Goal: Task Accomplishment & Management: Manage account settings

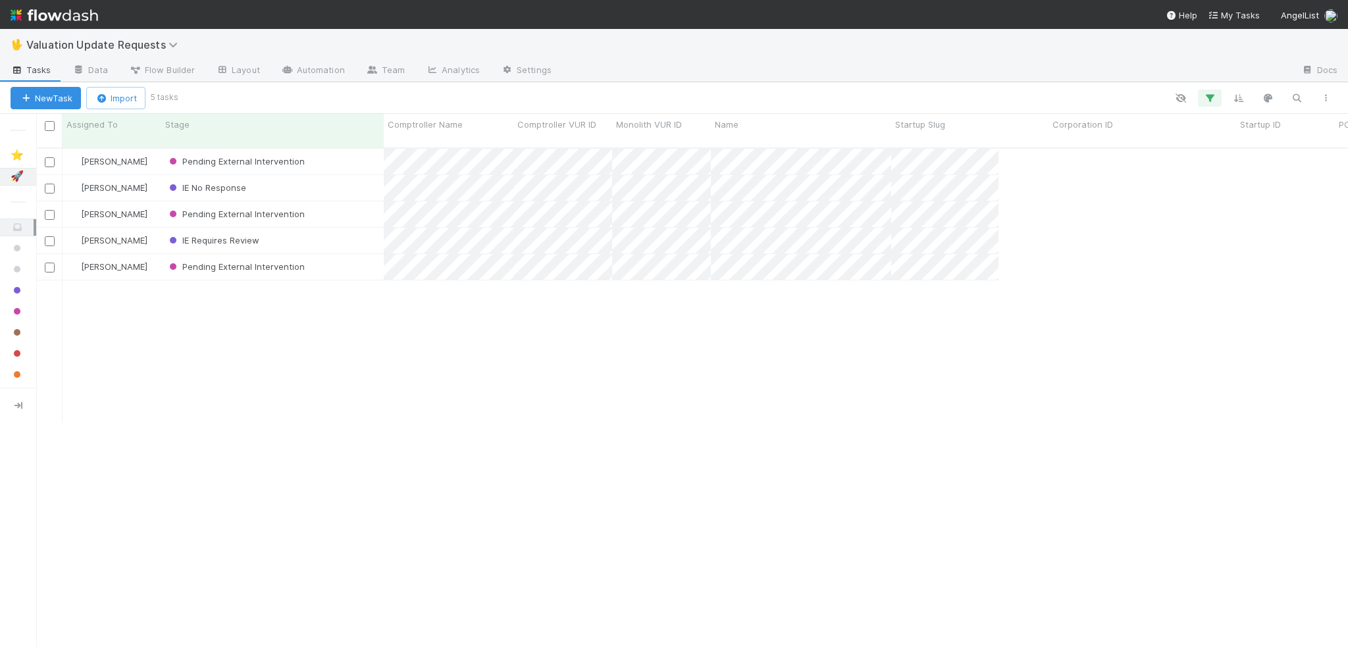
scroll to position [500, 1302]
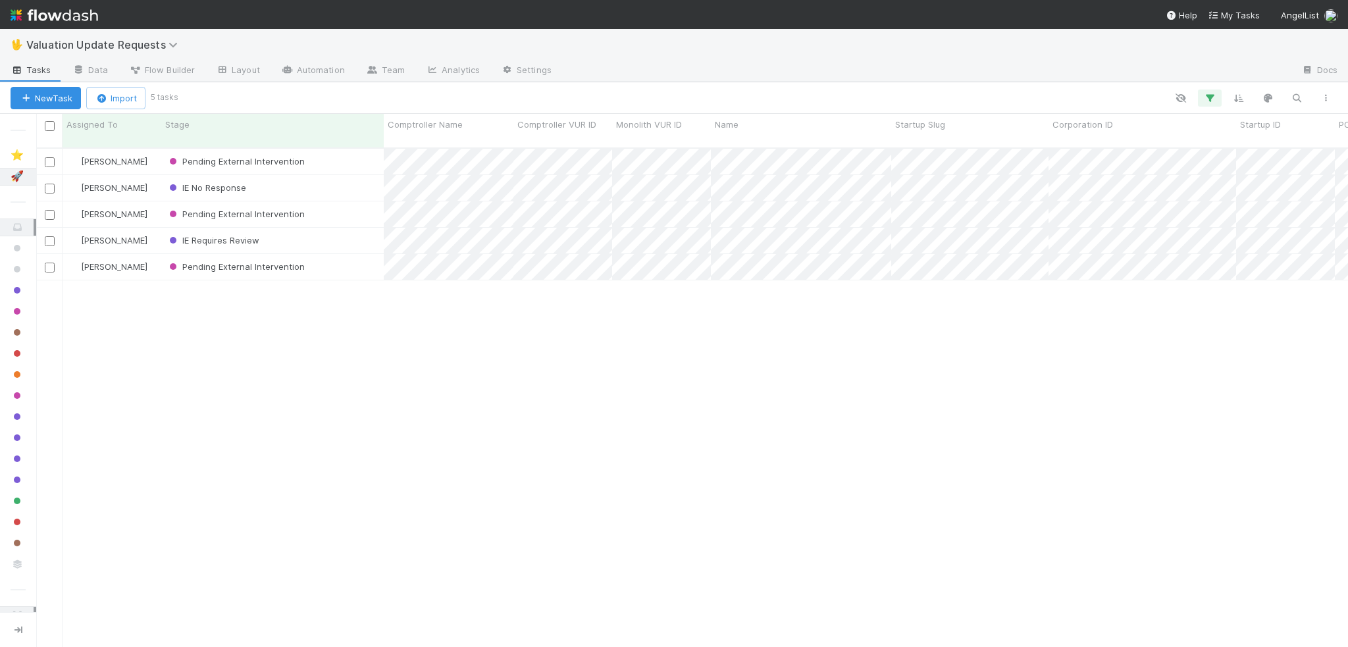
click at [52, 20] on img at bounding box center [55, 15] width 88 height 22
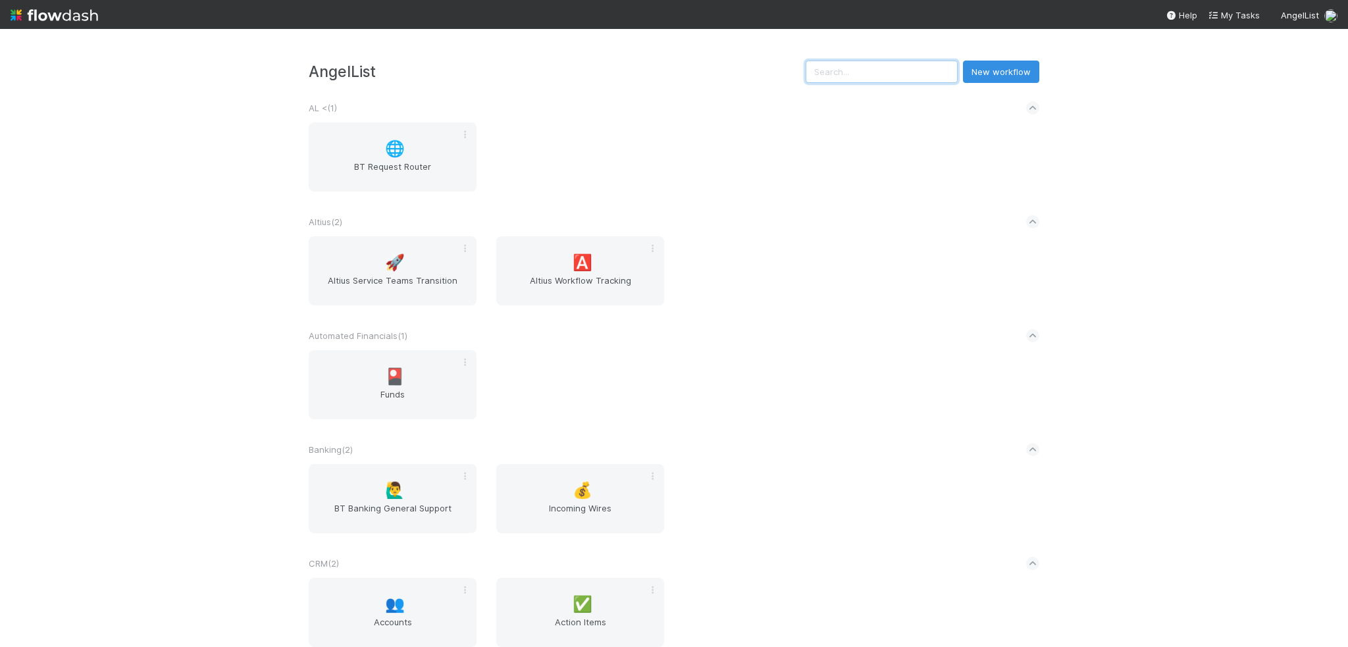
click at [837, 73] on input "text" at bounding box center [882, 72] width 152 height 22
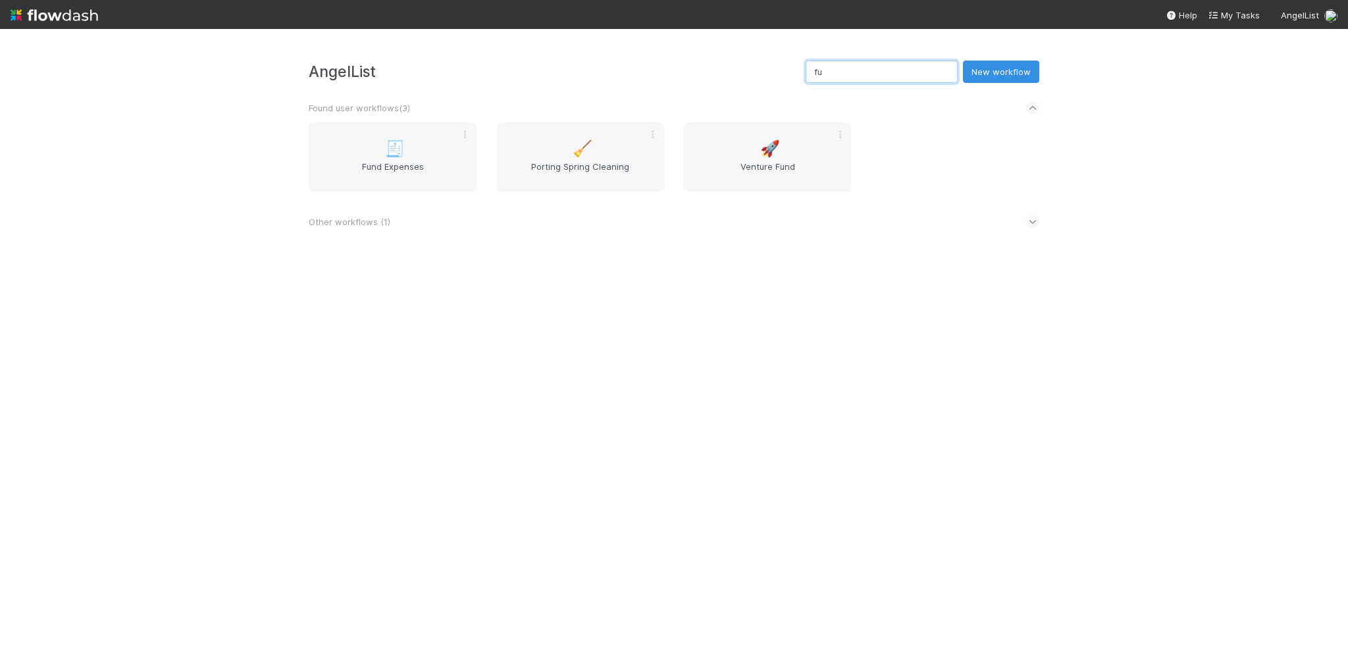
type input "f"
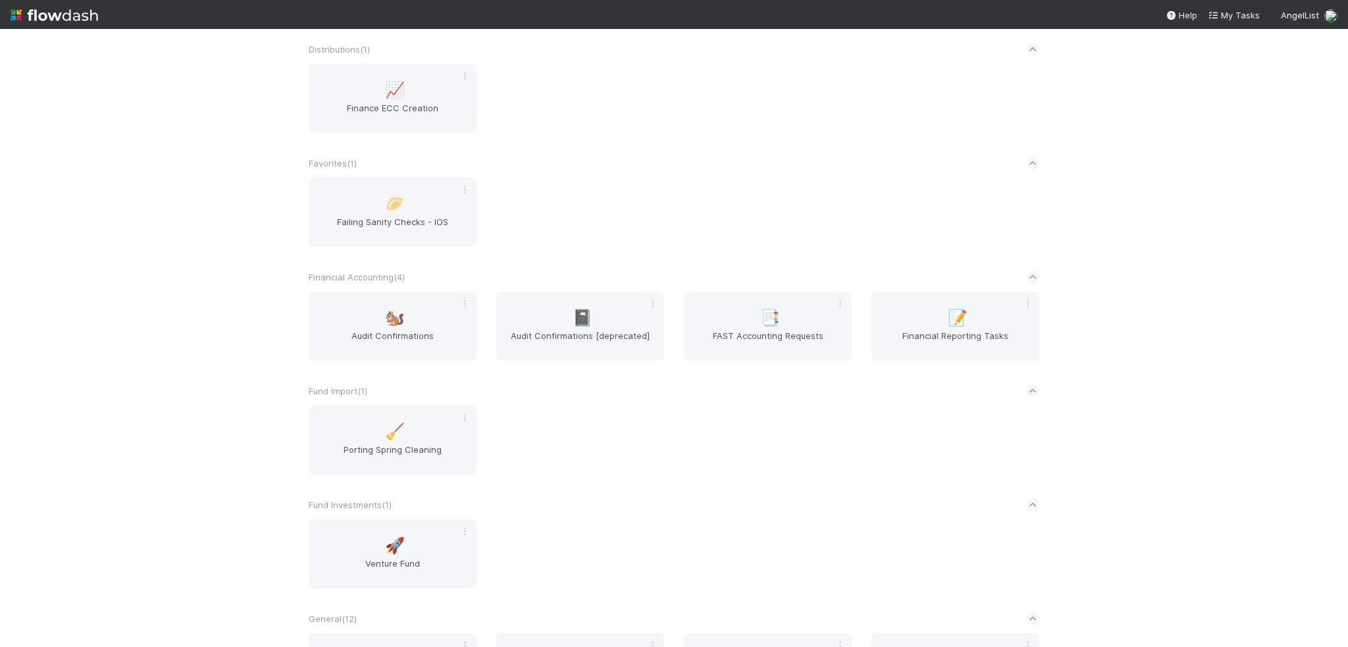
scroll to position [790, 0]
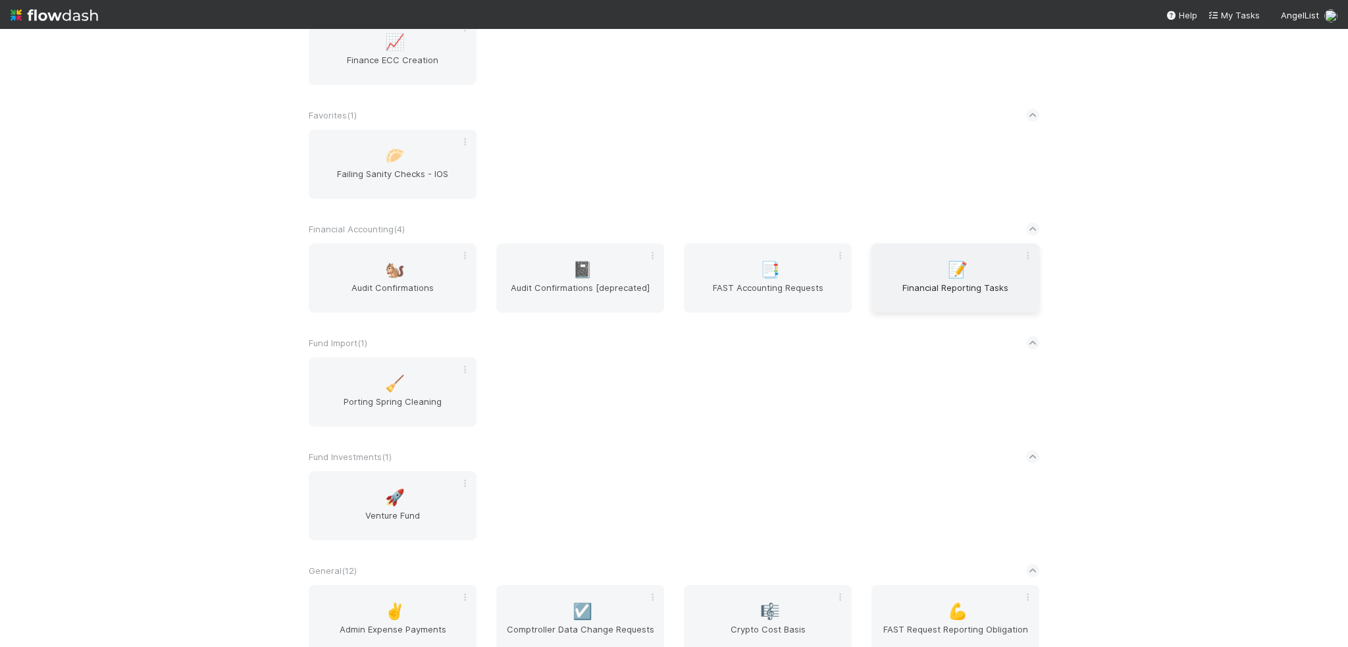
click at [932, 292] on span "Financial Reporting Tasks" at bounding box center [955, 294] width 157 height 26
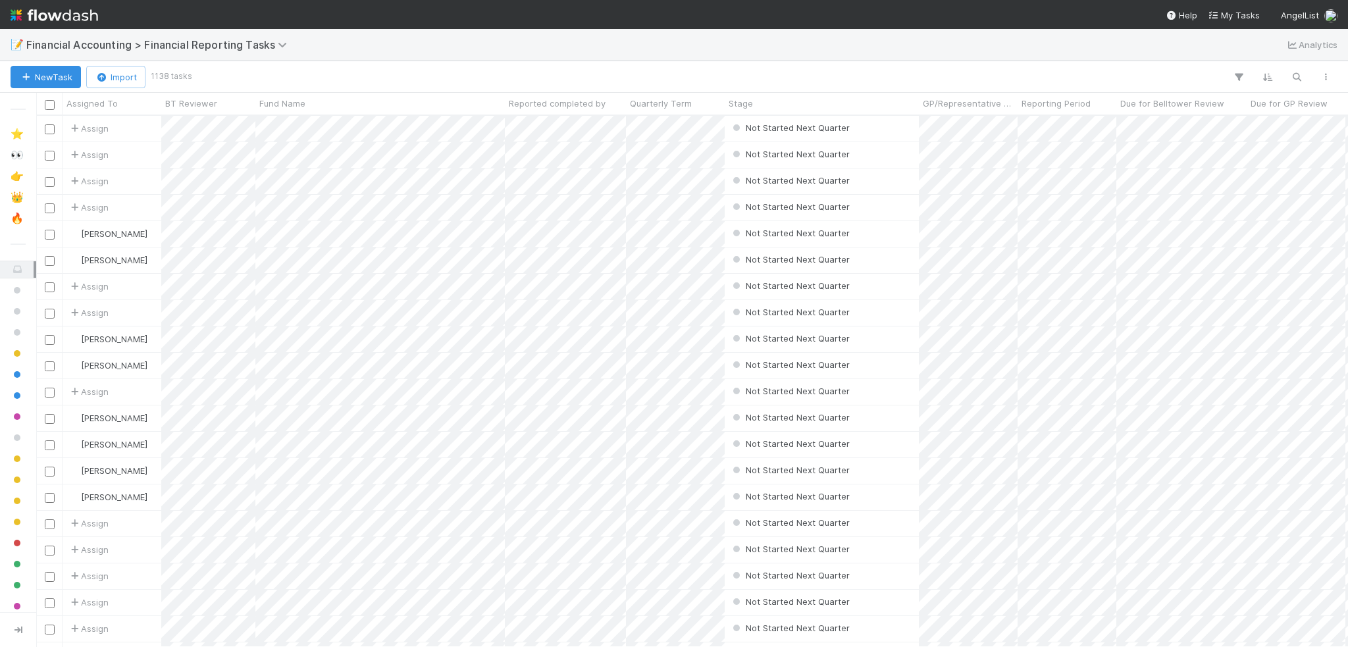
scroll to position [521, 1302]
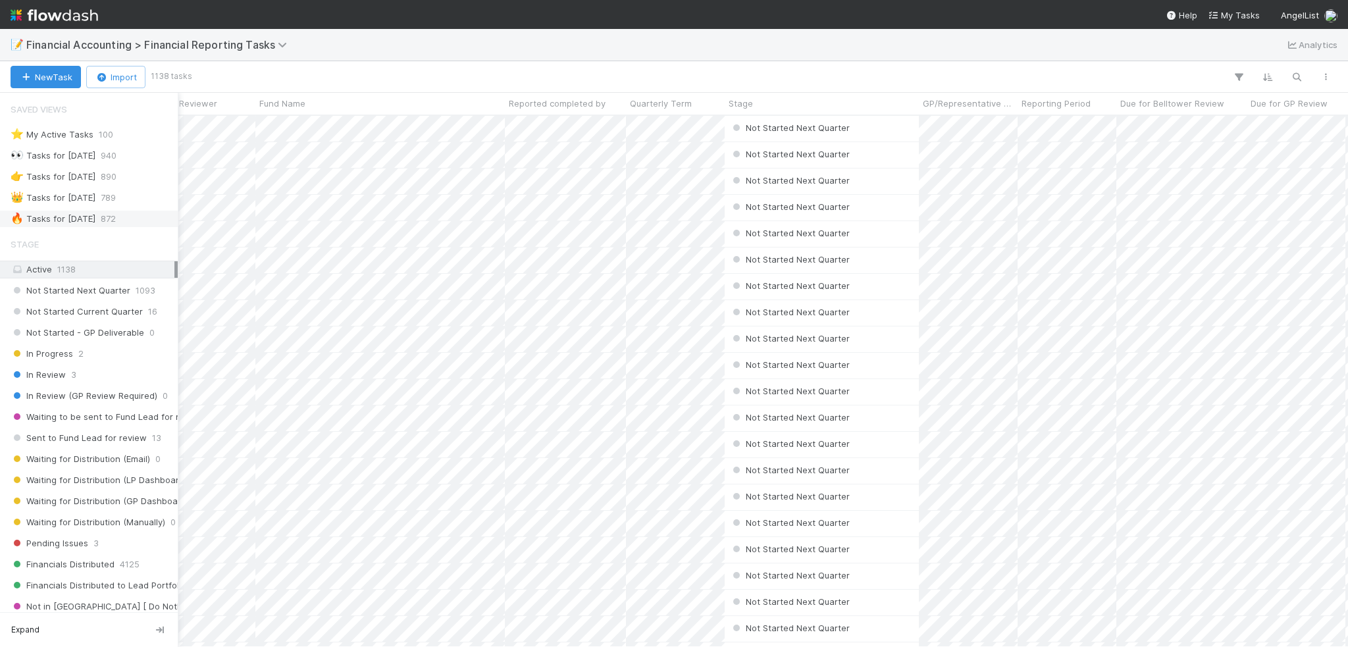
click at [82, 211] on div "🔥 Tasks for [DATE]" at bounding box center [53, 219] width 85 height 16
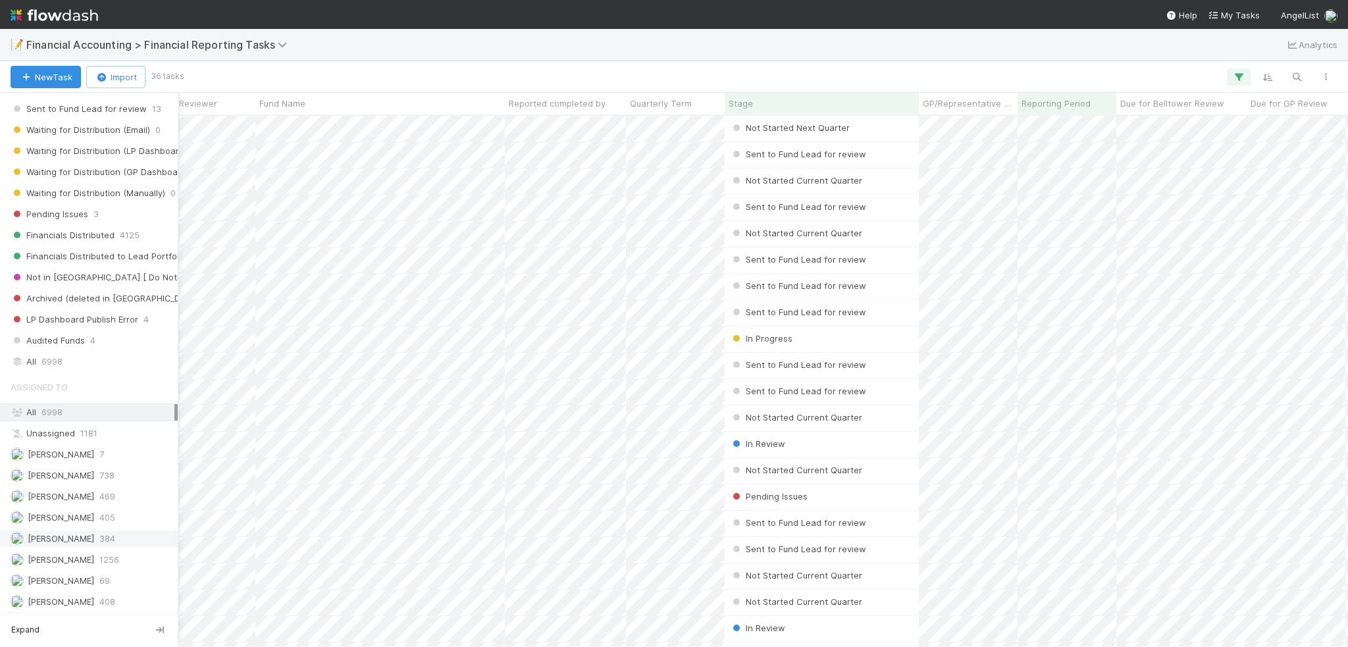
scroll to position [521, 1302]
click at [66, 533] on span "[PERSON_NAME]" at bounding box center [61, 538] width 66 height 11
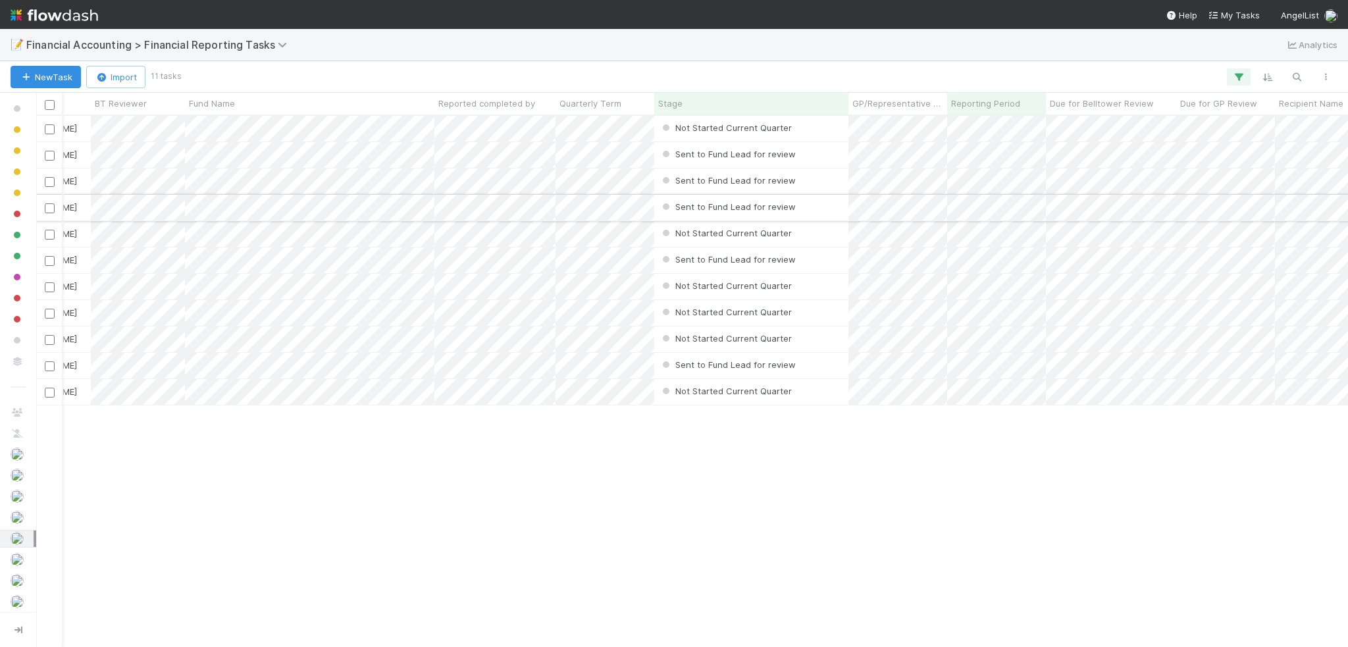
scroll to position [0, 68]
click at [323, 99] on div "Fund Name" at bounding box center [315, 103] width 242 height 13
click at [308, 126] on div "Sort A → Z" at bounding box center [270, 128] width 150 height 20
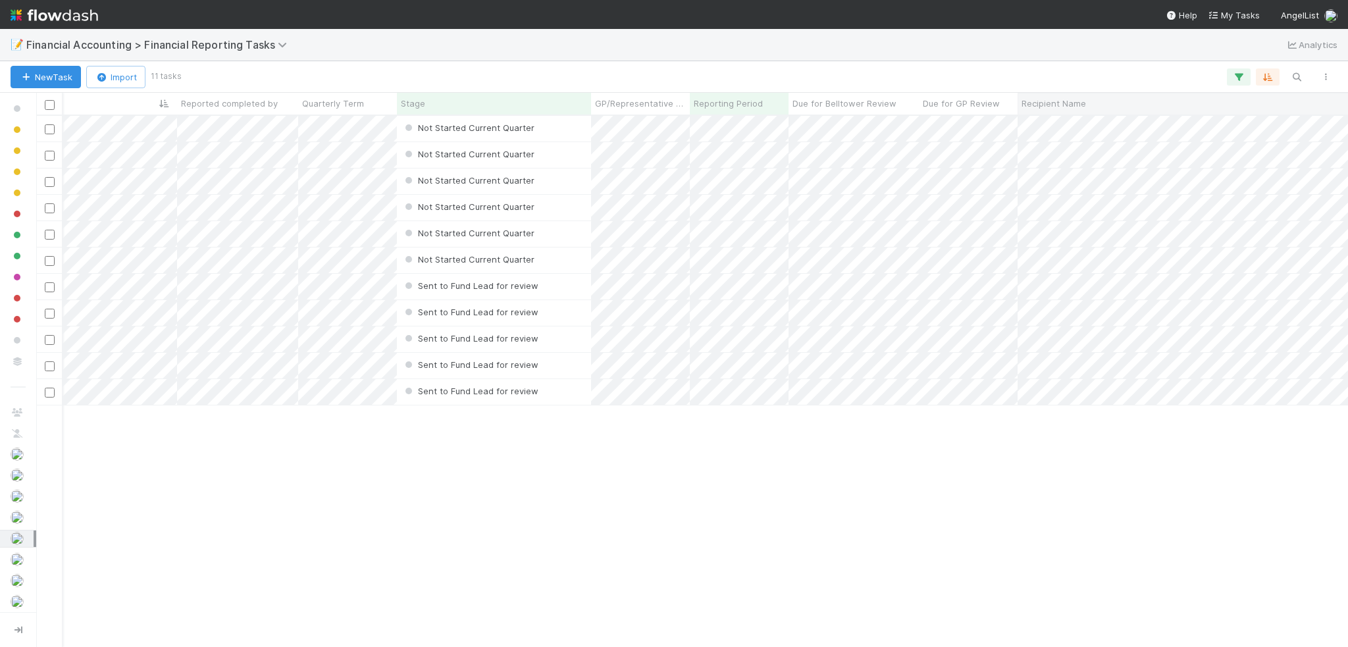
click at [1082, 99] on span "Recipient Name" at bounding box center [1054, 103] width 65 height 13
click at [1073, 125] on div "Sort A → Z" at bounding box center [1097, 128] width 150 height 20
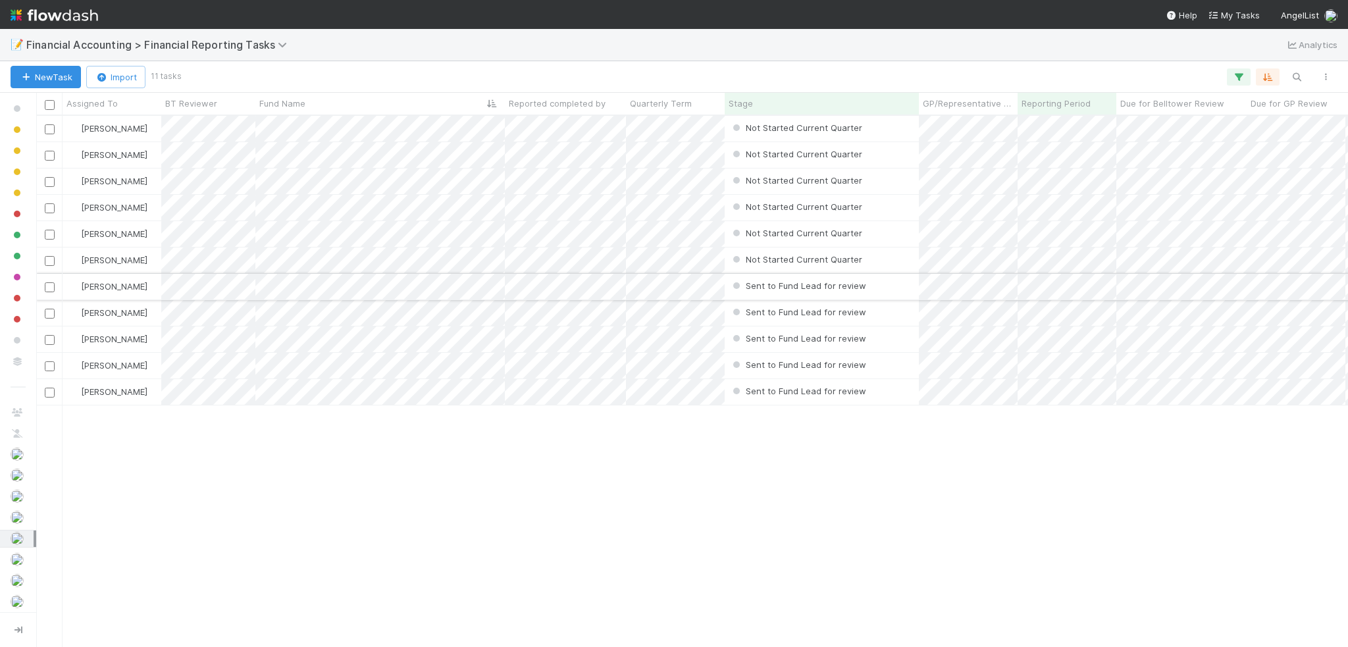
click at [47, 290] on input "checkbox" at bounding box center [50, 287] width 10 height 10
click at [47, 317] on input "checkbox" at bounding box center [50, 314] width 10 height 10
click at [48, 343] on input "checkbox" at bounding box center [50, 340] width 10 height 10
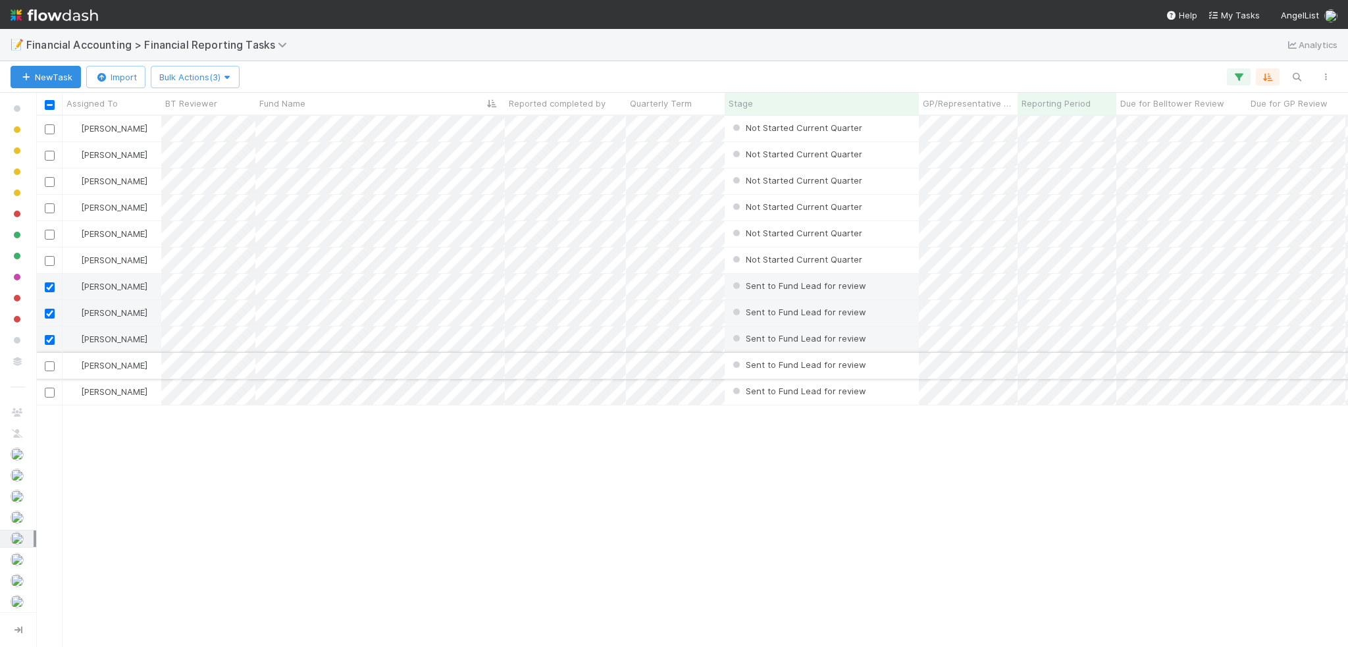
click at [51, 366] on input "checkbox" at bounding box center [50, 366] width 10 height 10
click at [46, 390] on input "checkbox" at bounding box center [50, 393] width 10 height 10
click at [210, 68] on button "Bulk Actions (5)" at bounding box center [195, 77] width 89 height 22
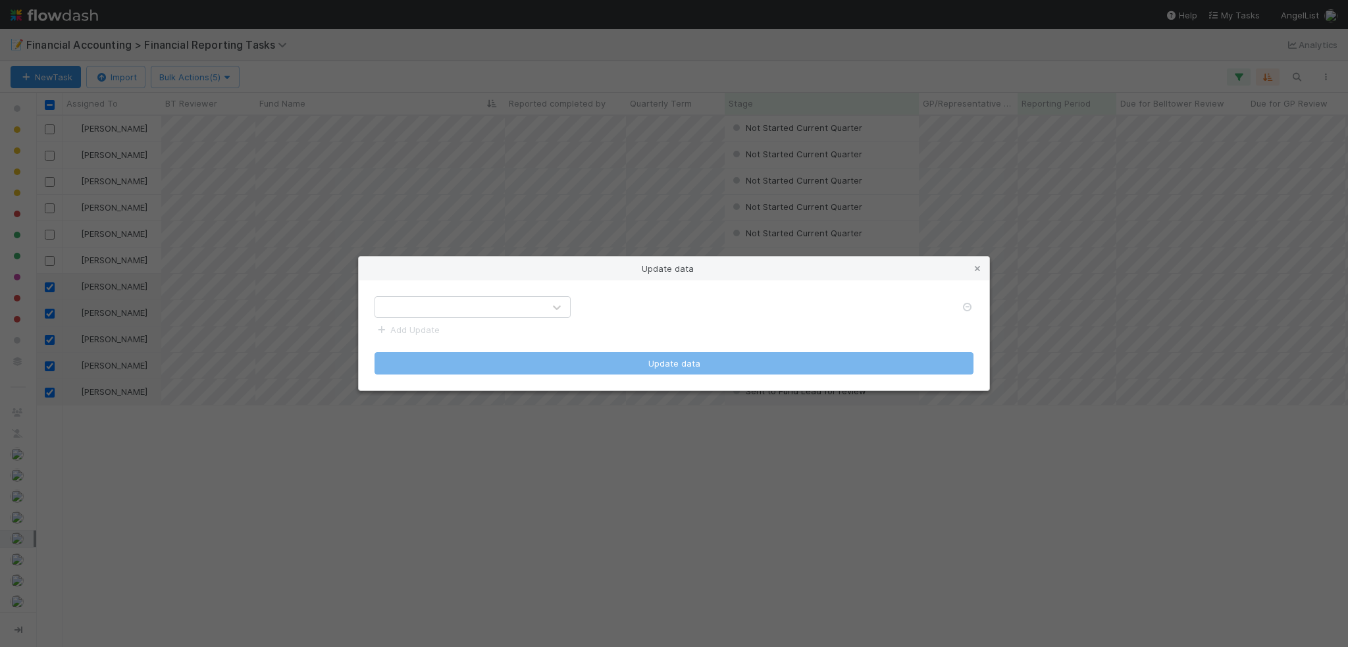
click at [453, 301] on div at bounding box center [459, 307] width 168 height 21
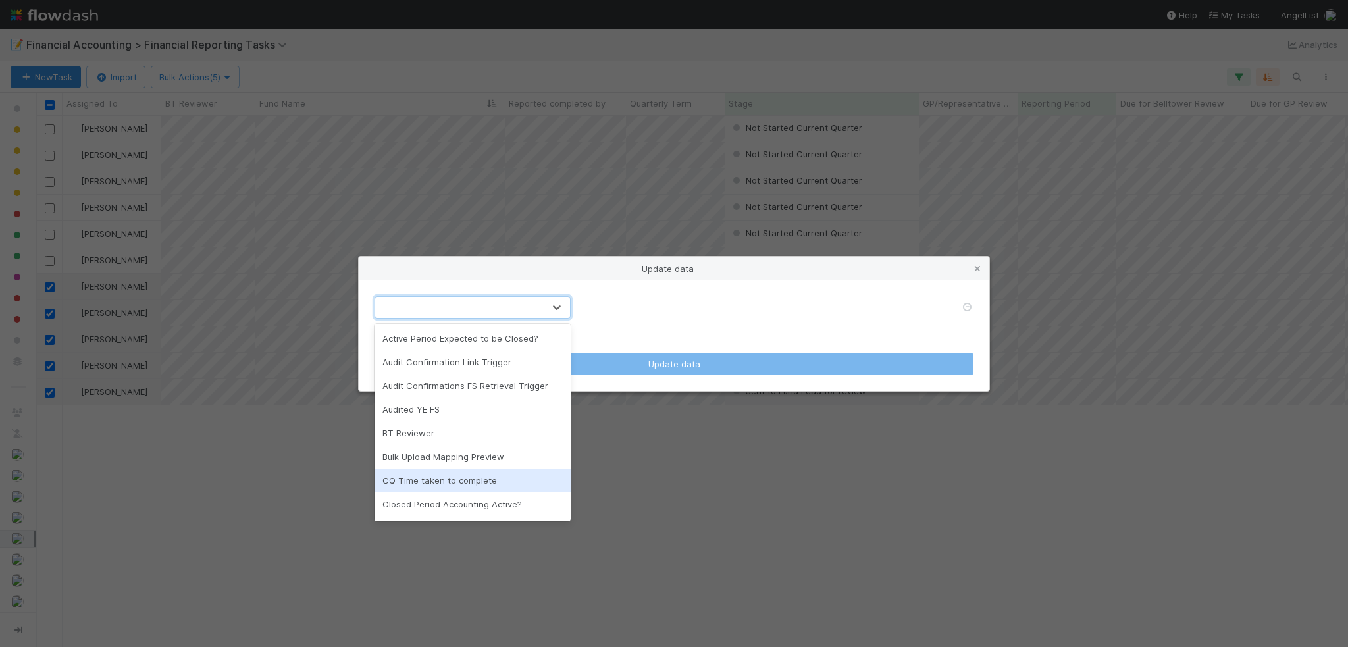
click at [448, 481] on div "CQ Time taken to complete" at bounding box center [473, 481] width 196 height 24
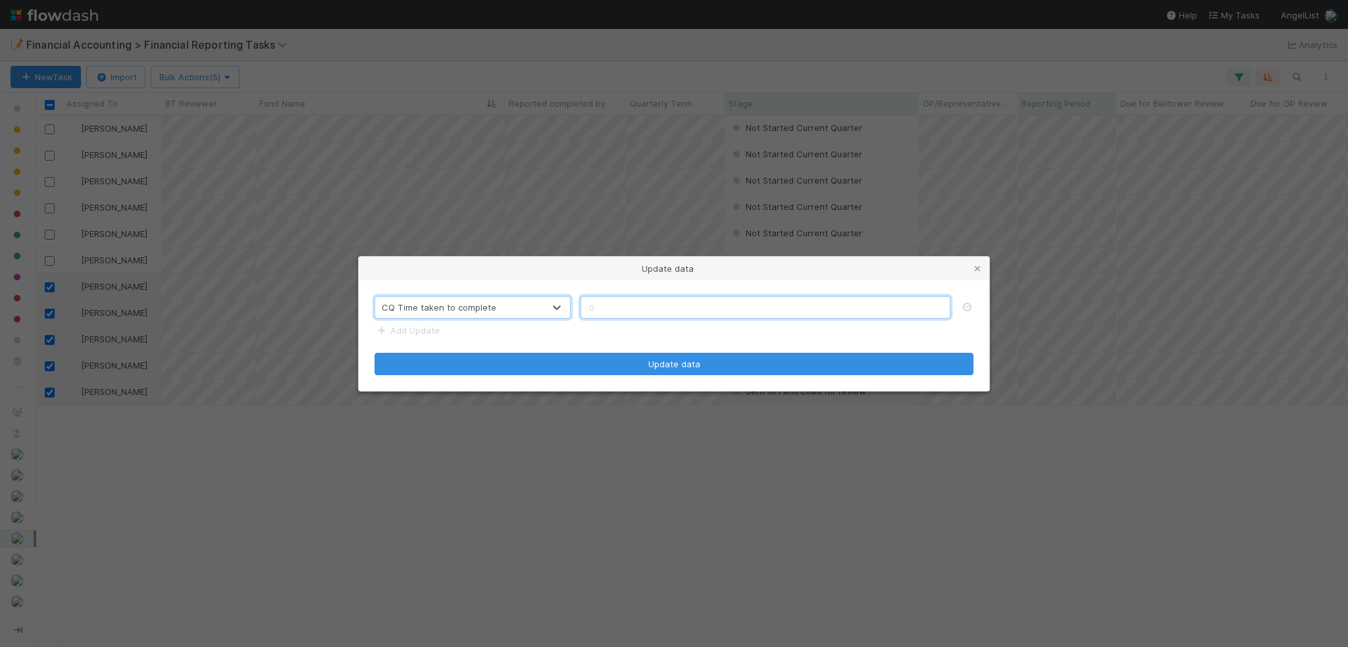
click at [638, 300] on input "text" at bounding box center [766, 307] width 370 height 22
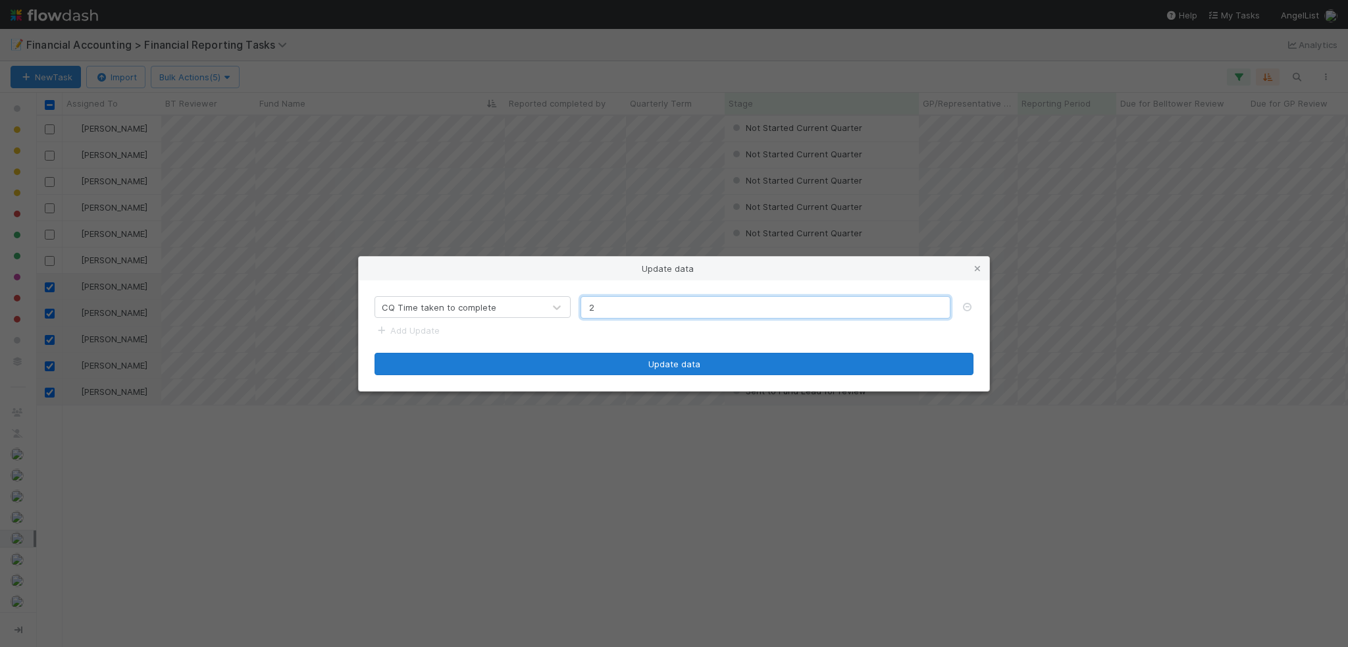
type input "2"
click at [613, 363] on button "Update data" at bounding box center [674, 364] width 599 height 22
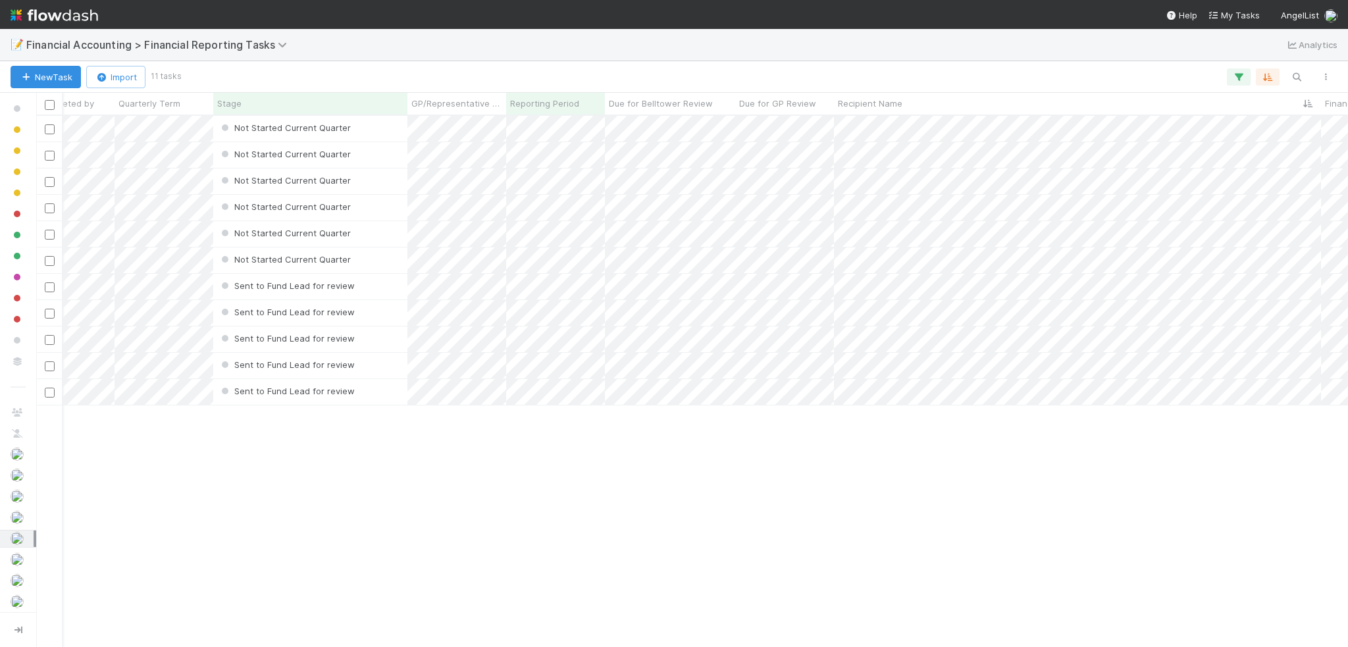
scroll to position [0, 583]
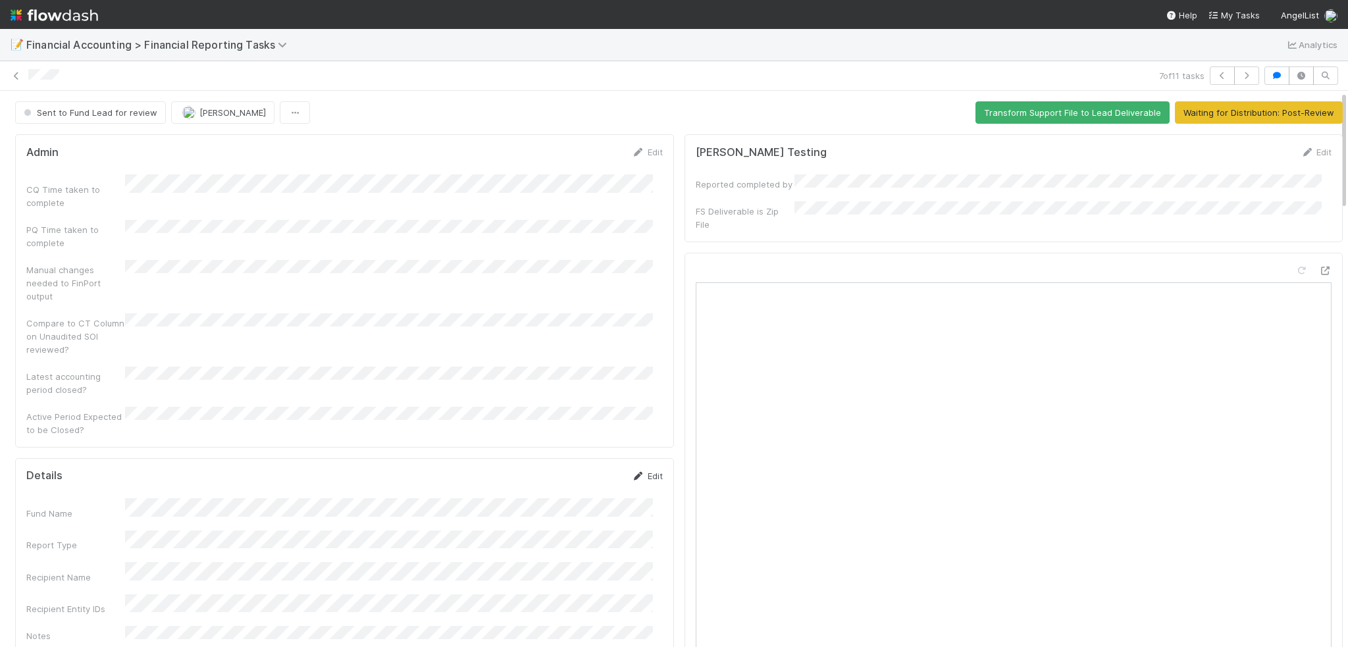
click at [638, 471] on link "Edit" at bounding box center [647, 476] width 31 height 11
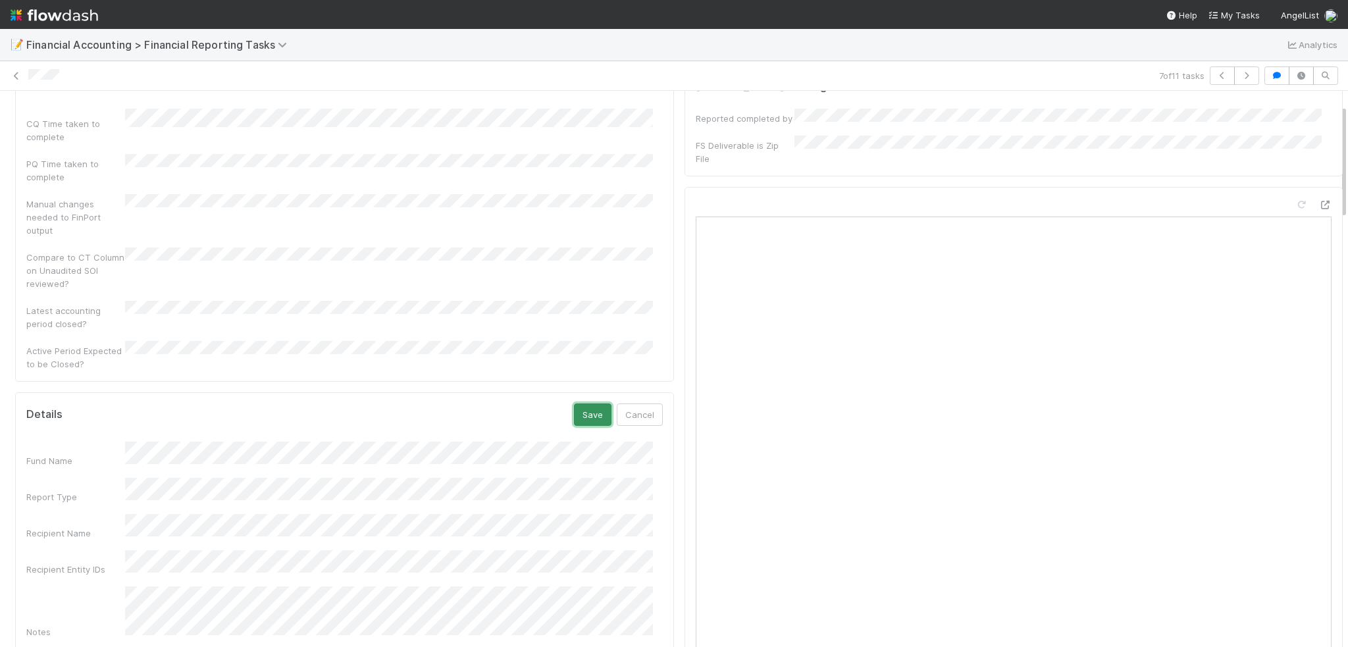
click at [578, 403] on button "Save" at bounding box center [593, 414] width 38 height 22
click at [1240, 76] on icon "button" at bounding box center [1246, 76] width 13 height 8
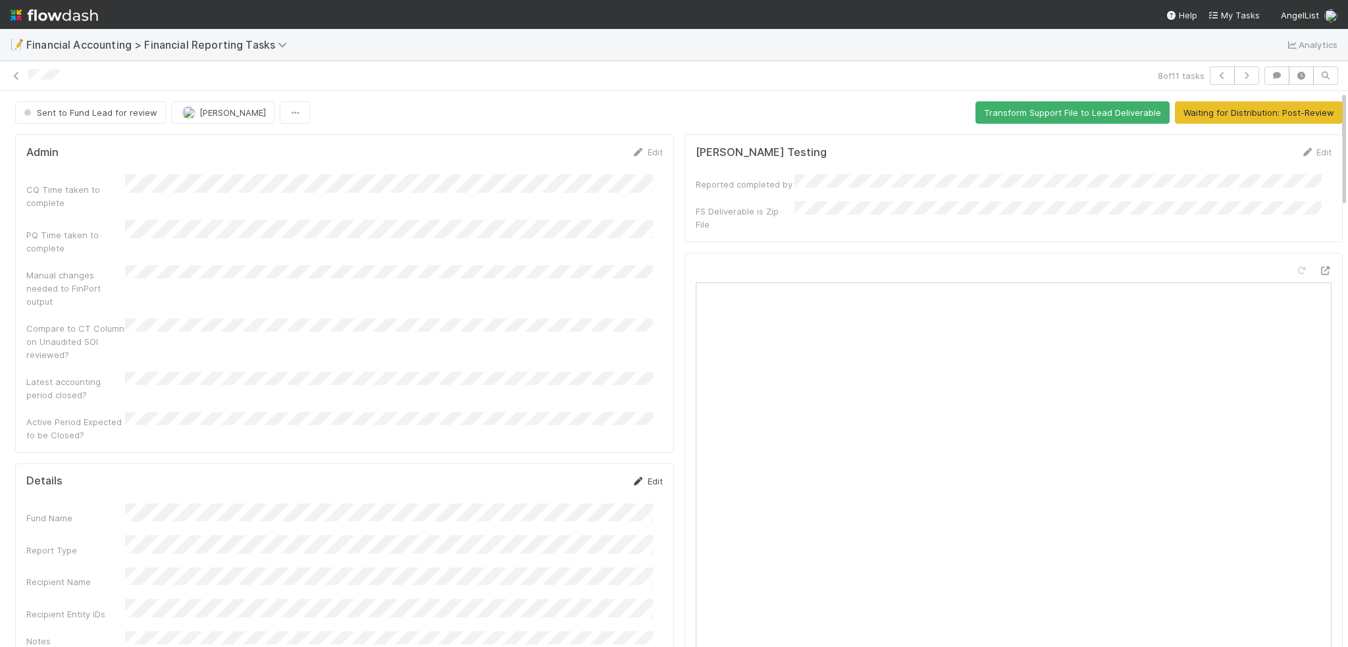
click at [634, 477] on icon at bounding box center [638, 481] width 13 height 9
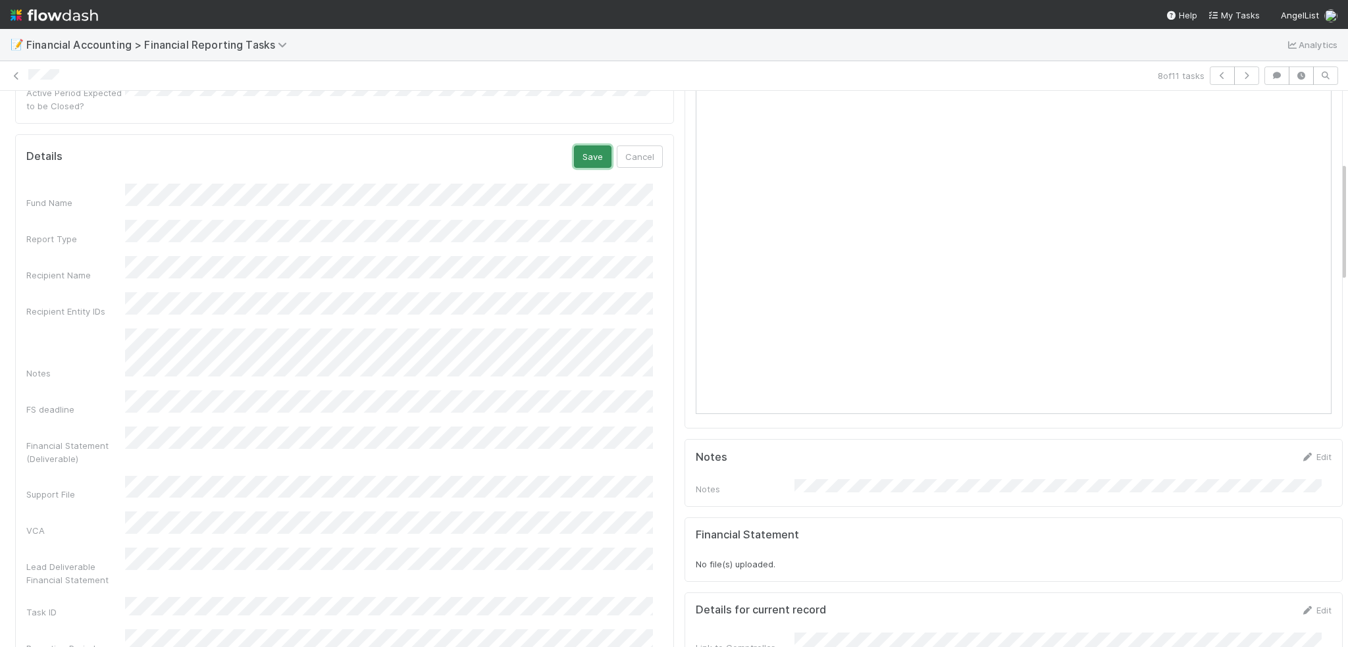
click at [579, 145] on button "Save" at bounding box center [593, 156] width 38 height 22
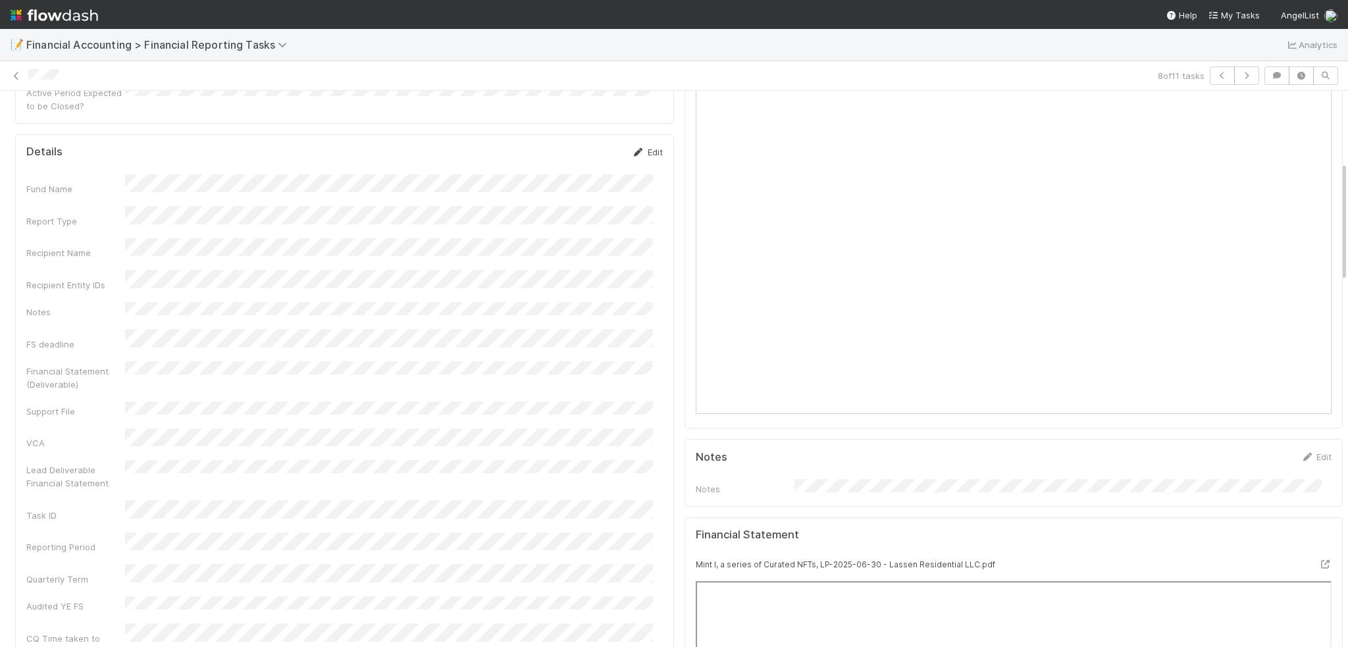
click at [639, 147] on link "Edit" at bounding box center [647, 152] width 31 height 11
click at [574, 145] on button "Save" at bounding box center [593, 156] width 38 height 22
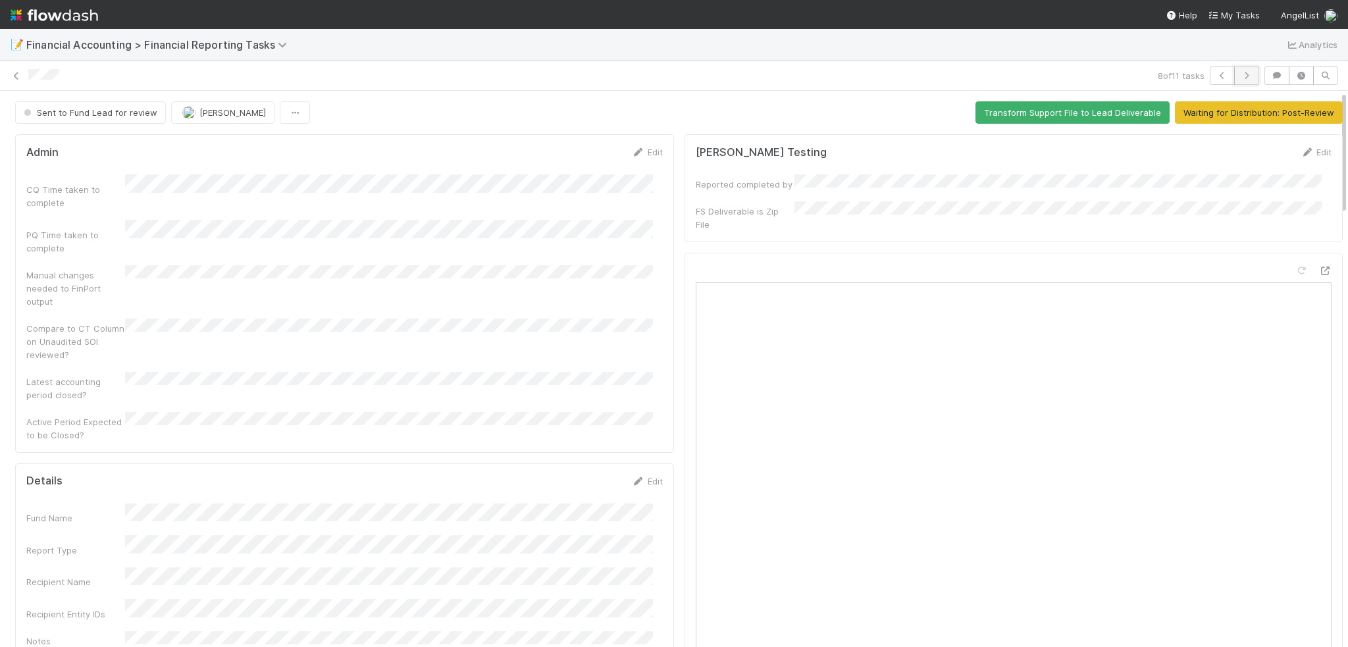
click at [1240, 78] on icon "button" at bounding box center [1246, 76] width 13 height 8
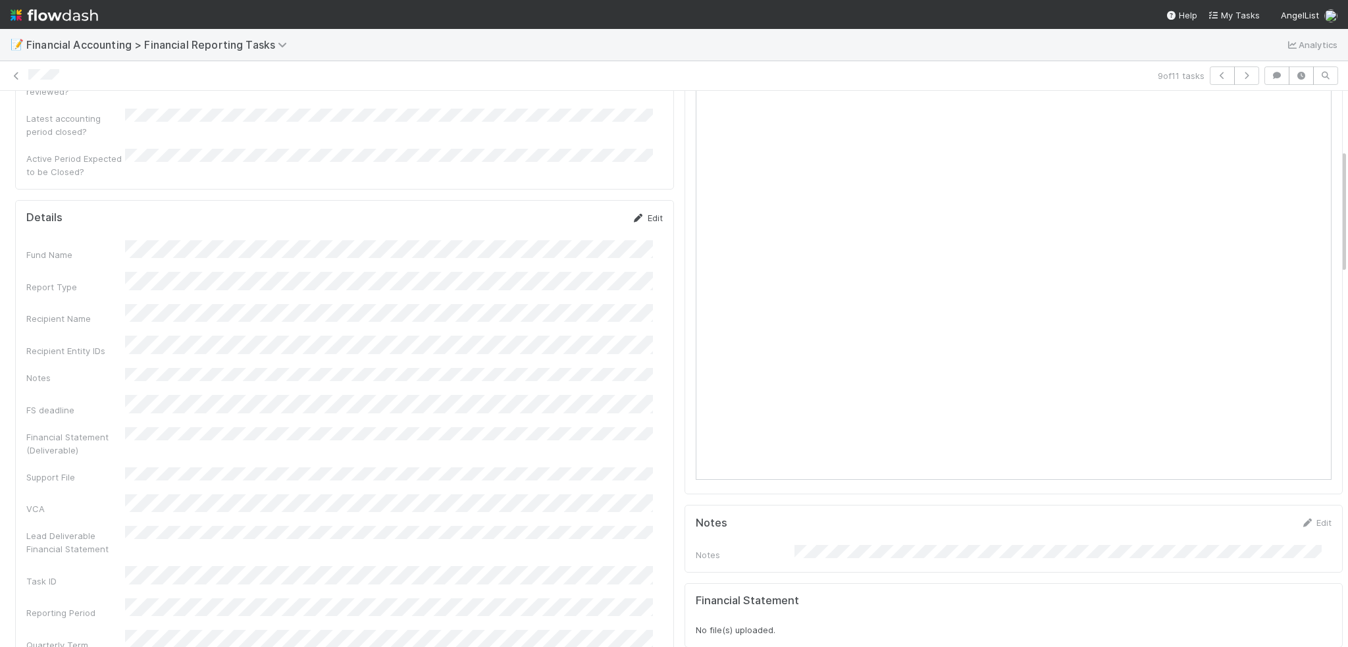
click at [636, 213] on link "Edit" at bounding box center [647, 218] width 31 height 11
click at [579, 211] on button "Save" at bounding box center [593, 222] width 38 height 22
click at [1243, 78] on icon "button" at bounding box center [1246, 76] width 13 height 8
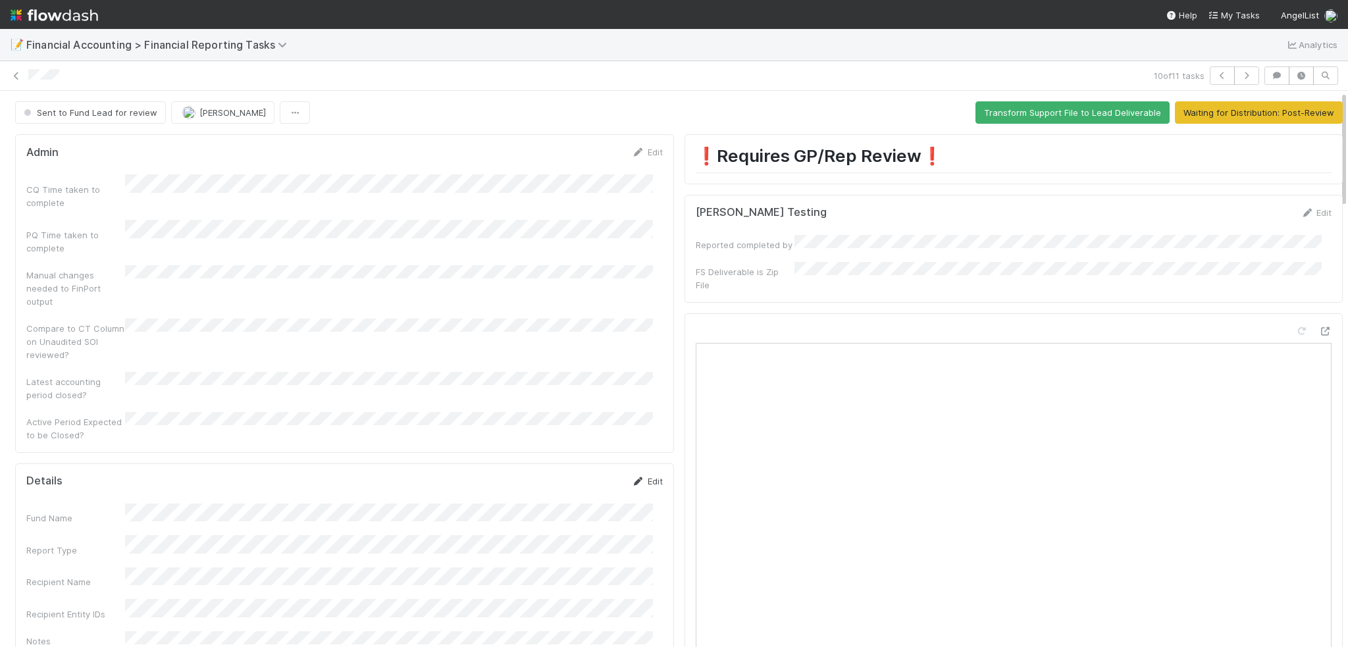
click at [645, 476] on link "Edit" at bounding box center [647, 481] width 31 height 11
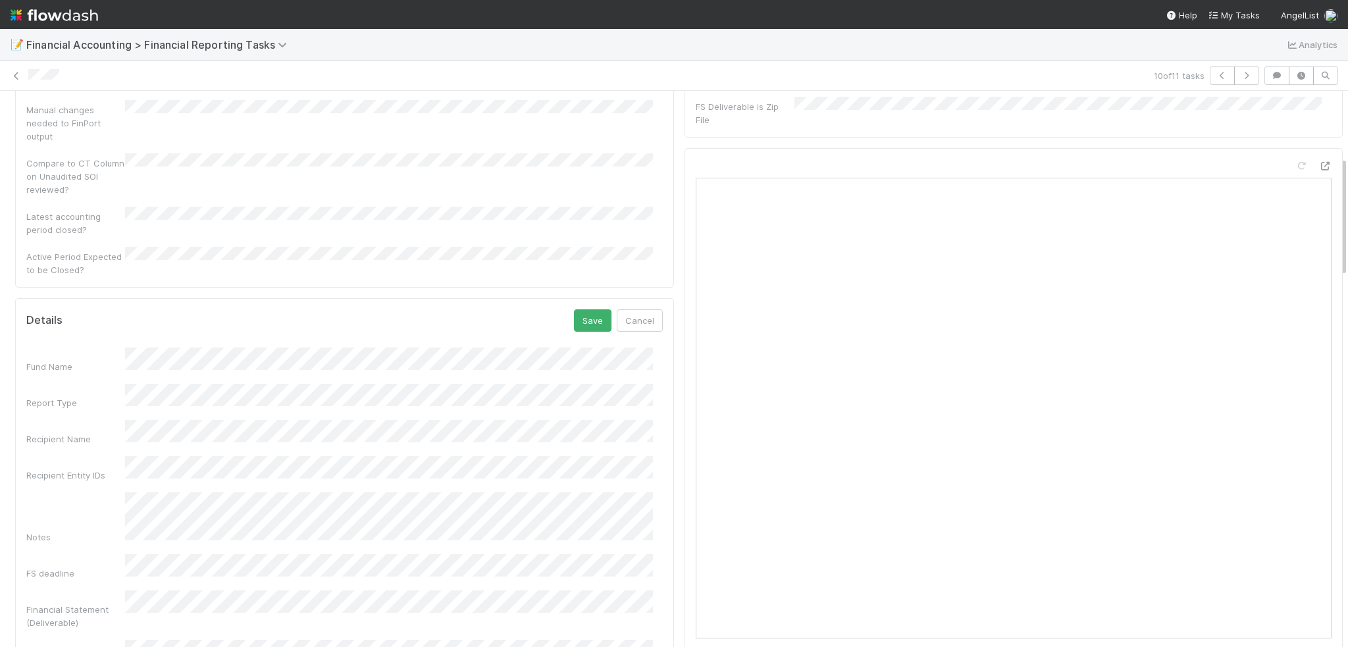
scroll to position [329, 0]
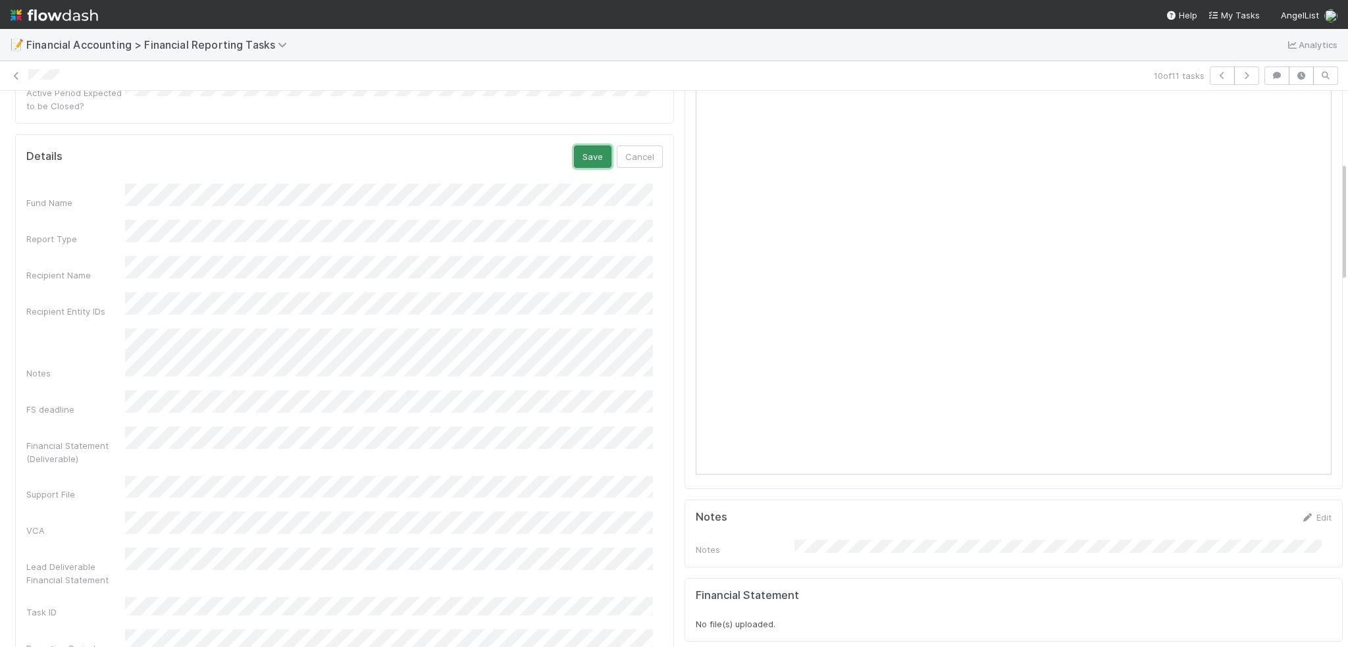
click at [586, 145] on button "Save" at bounding box center [593, 156] width 38 height 22
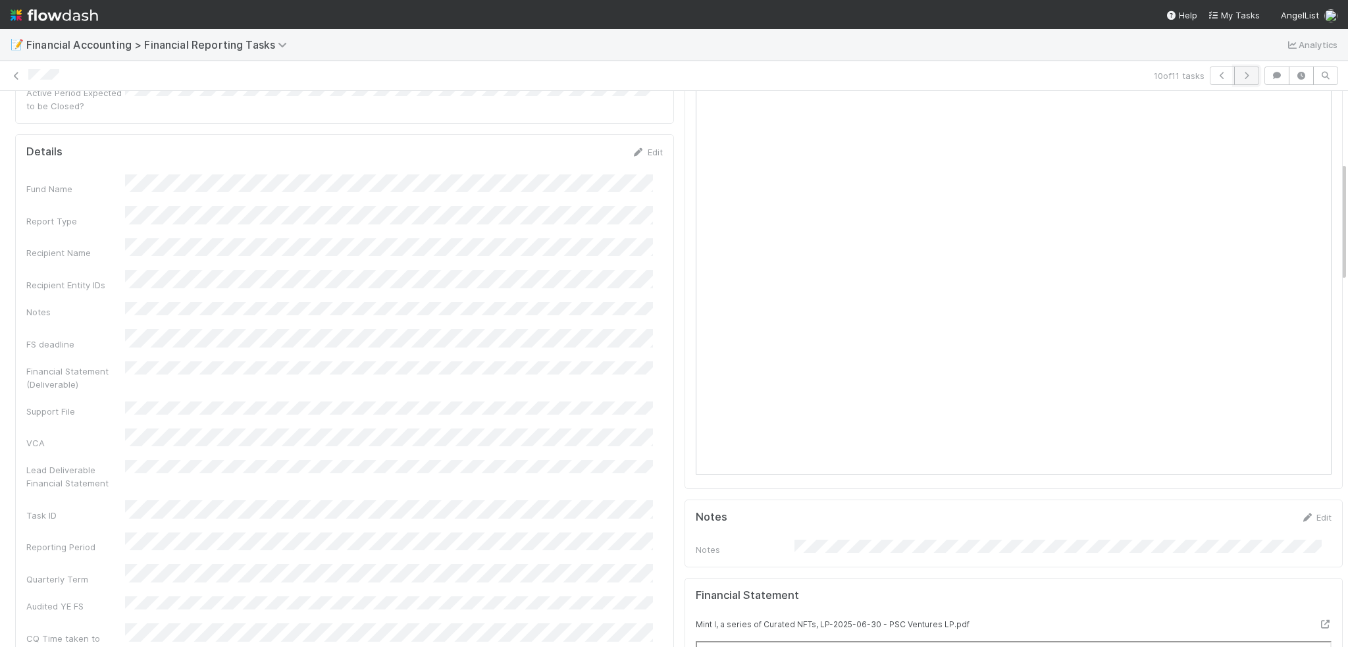
click at [1243, 78] on icon "button" at bounding box center [1246, 76] width 13 height 8
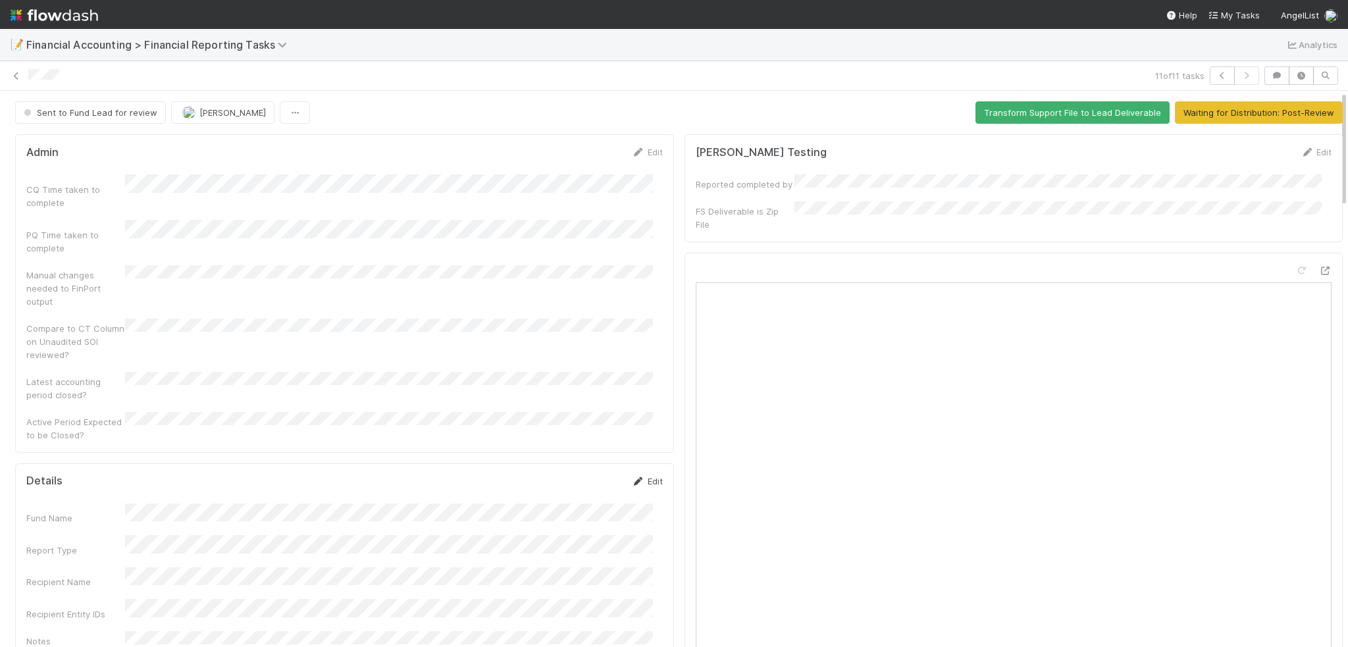
click at [632, 477] on icon at bounding box center [638, 481] width 13 height 9
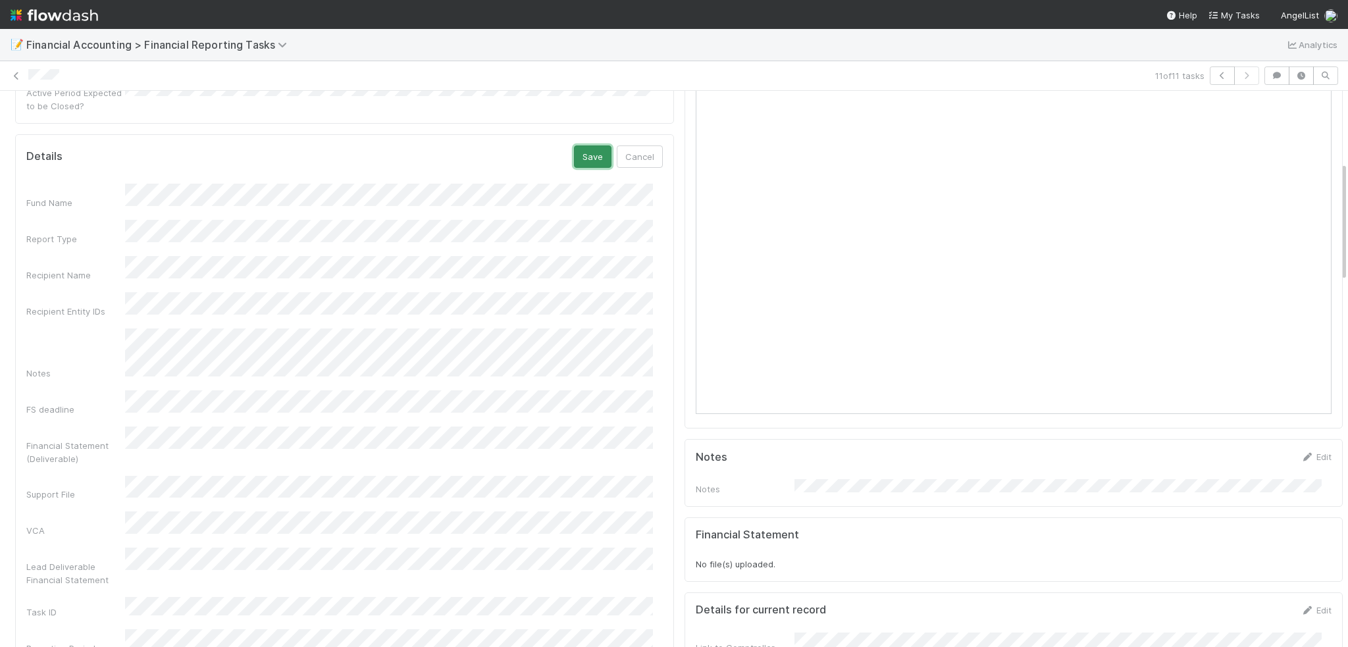
click at [574, 145] on button "Save" at bounding box center [593, 156] width 38 height 22
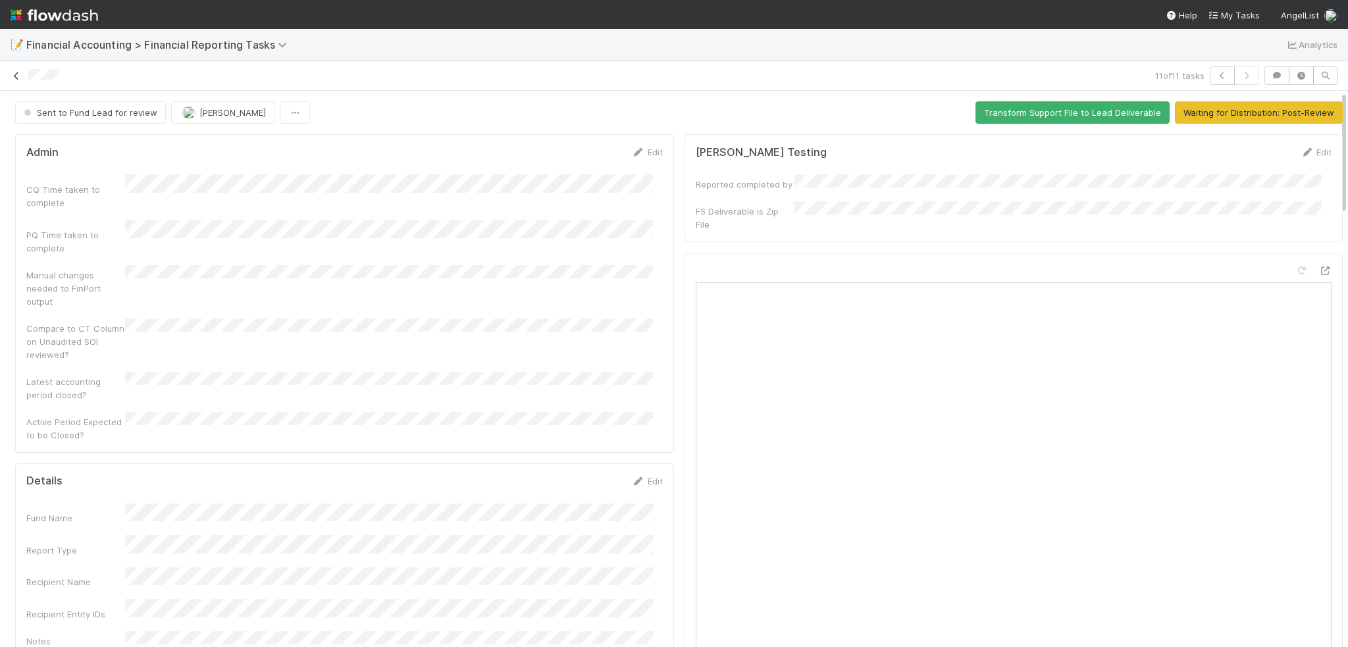
click at [18, 78] on icon at bounding box center [16, 76] width 13 height 9
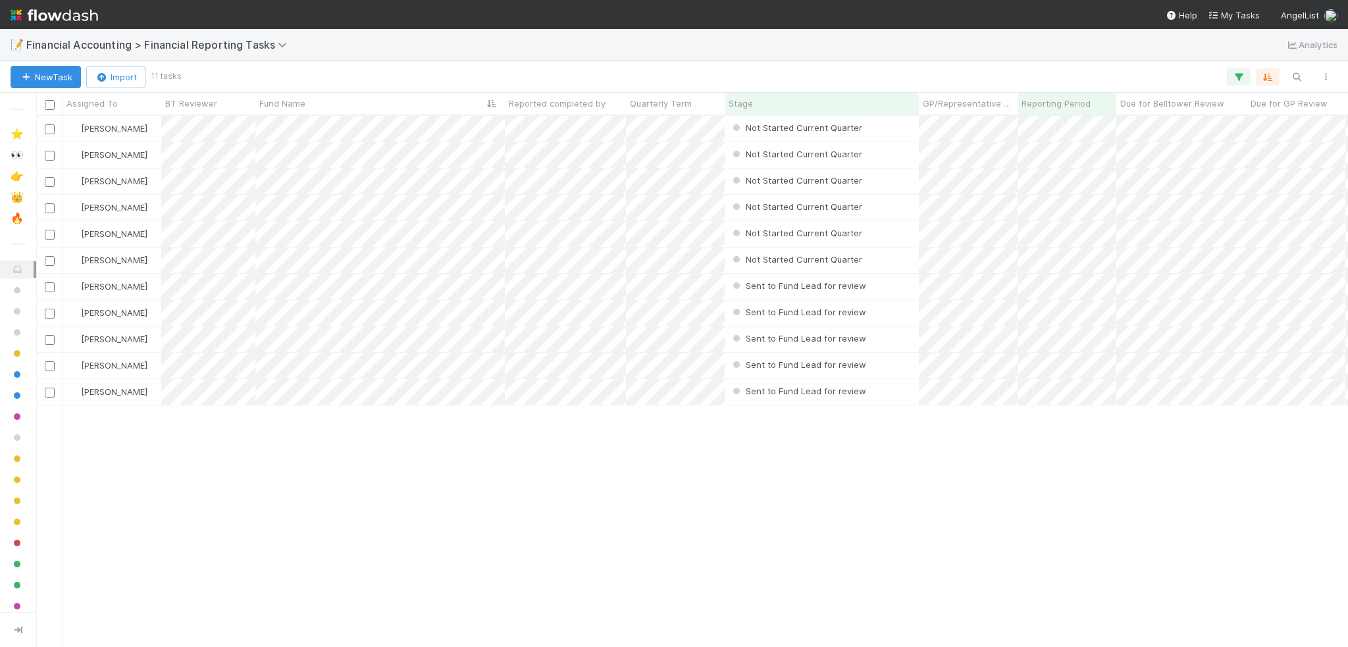
scroll to position [521, 1302]
click at [51, 284] on input "checkbox" at bounding box center [50, 287] width 10 height 10
click at [47, 310] on input "checkbox" at bounding box center [50, 314] width 10 height 10
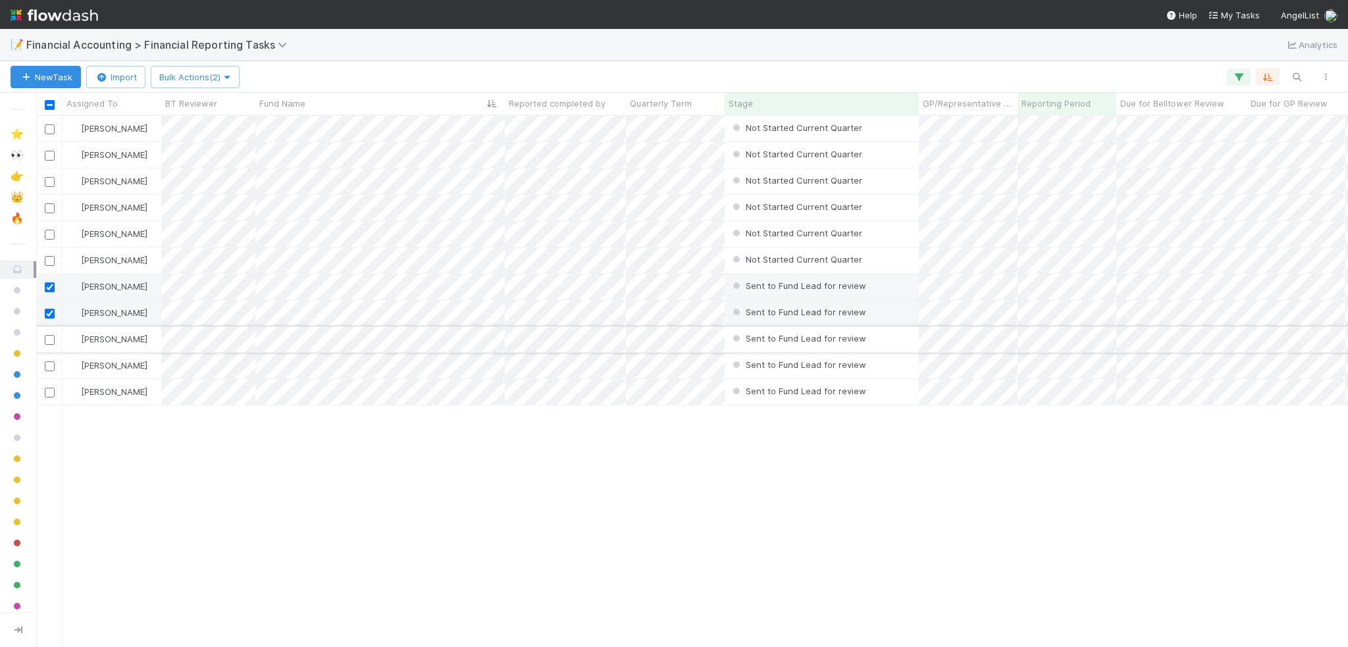
click at [50, 341] on input "checkbox" at bounding box center [50, 340] width 10 height 10
click at [45, 360] on div at bounding box center [49, 365] width 16 height 14
click at [48, 365] on input "checkbox" at bounding box center [50, 366] width 10 height 10
click at [50, 392] on input "checkbox" at bounding box center [50, 393] width 10 height 10
click at [191, 78] on span "Bulk Actions (5)" at bounding box center [195, 77] width 72 height 11
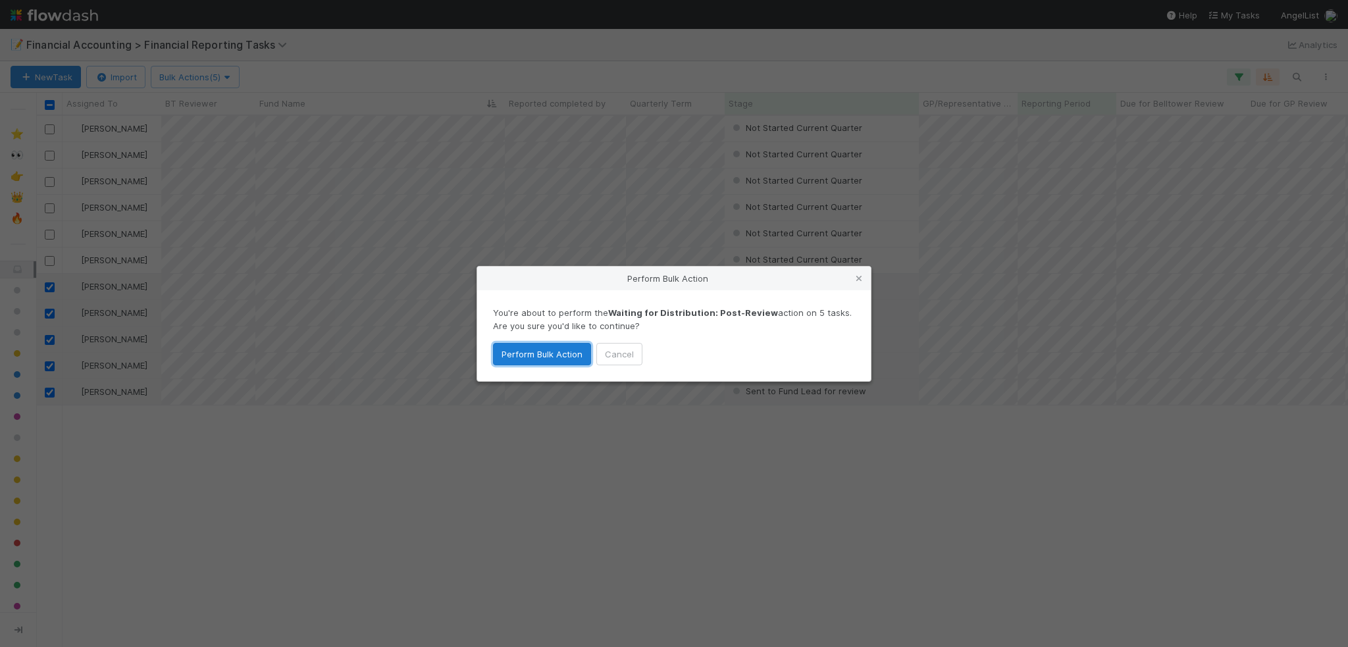
click at [553, 361] on button "Perform Bulk Action" at bounding box center [542, 354] width 98 height 22
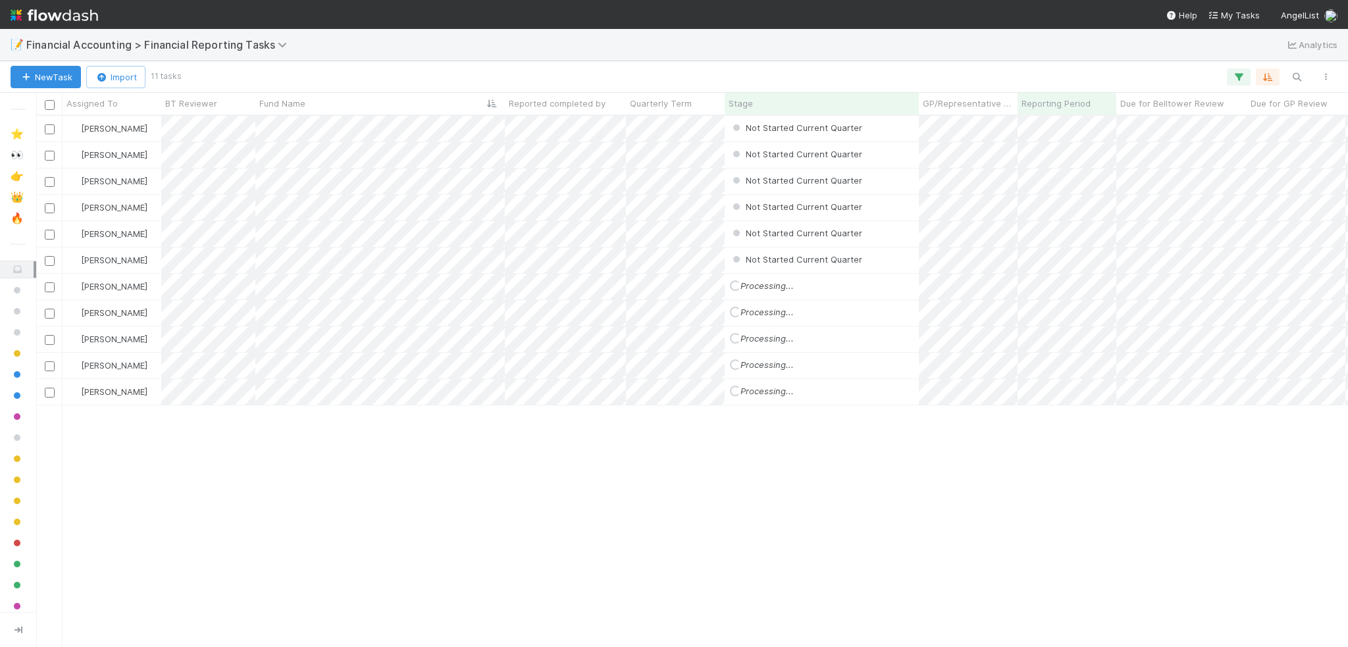
click at [224, 436] on div "[PERSON_NAME] Not Started Current Quarter [DATE] 1:07:12 AM [DATE] 1:05:08 AM 0…" at bounding box center [692, 381] width 1312 height 531
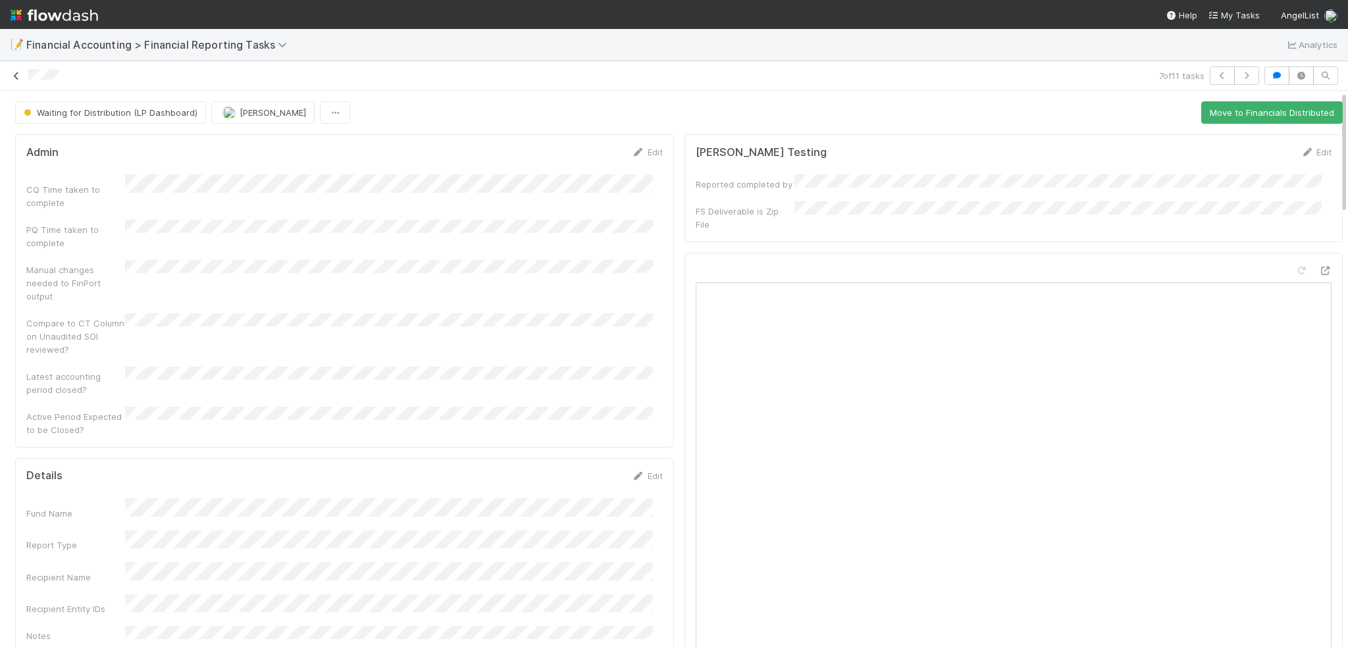
click at [17, 77] on icon at bounding box center [16, 76] width 13 height 9
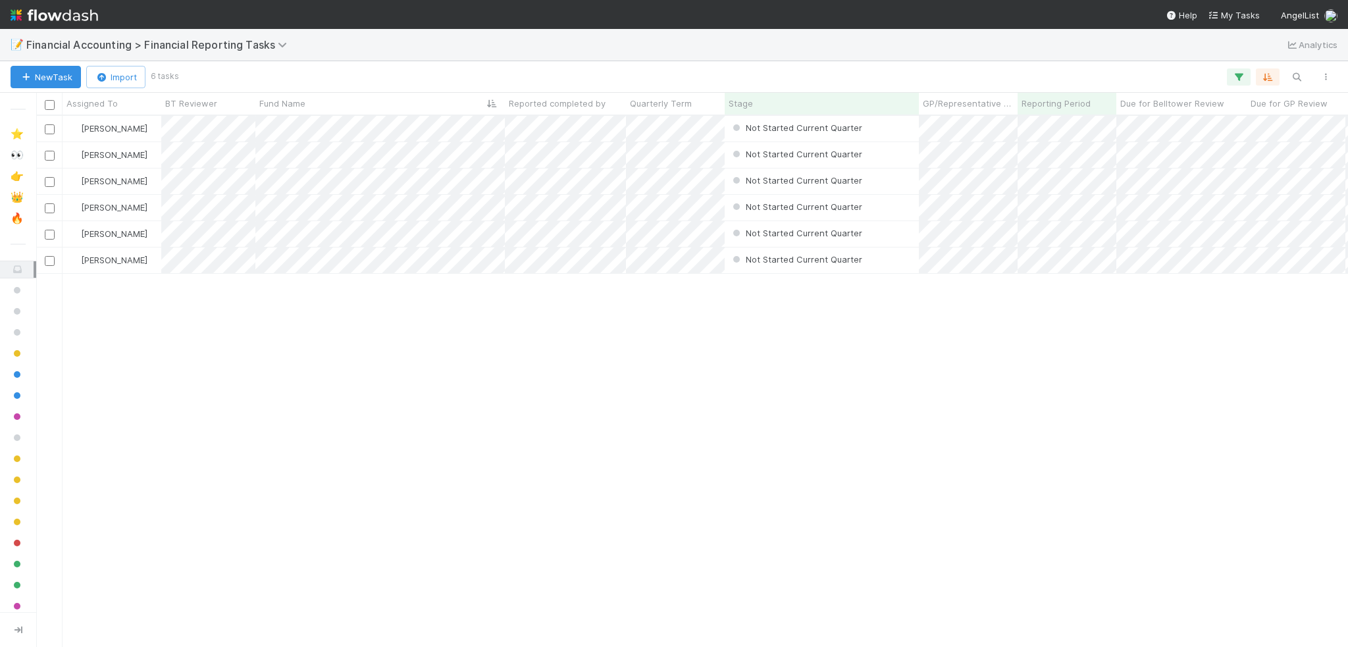
scroll to position [521, 1302]
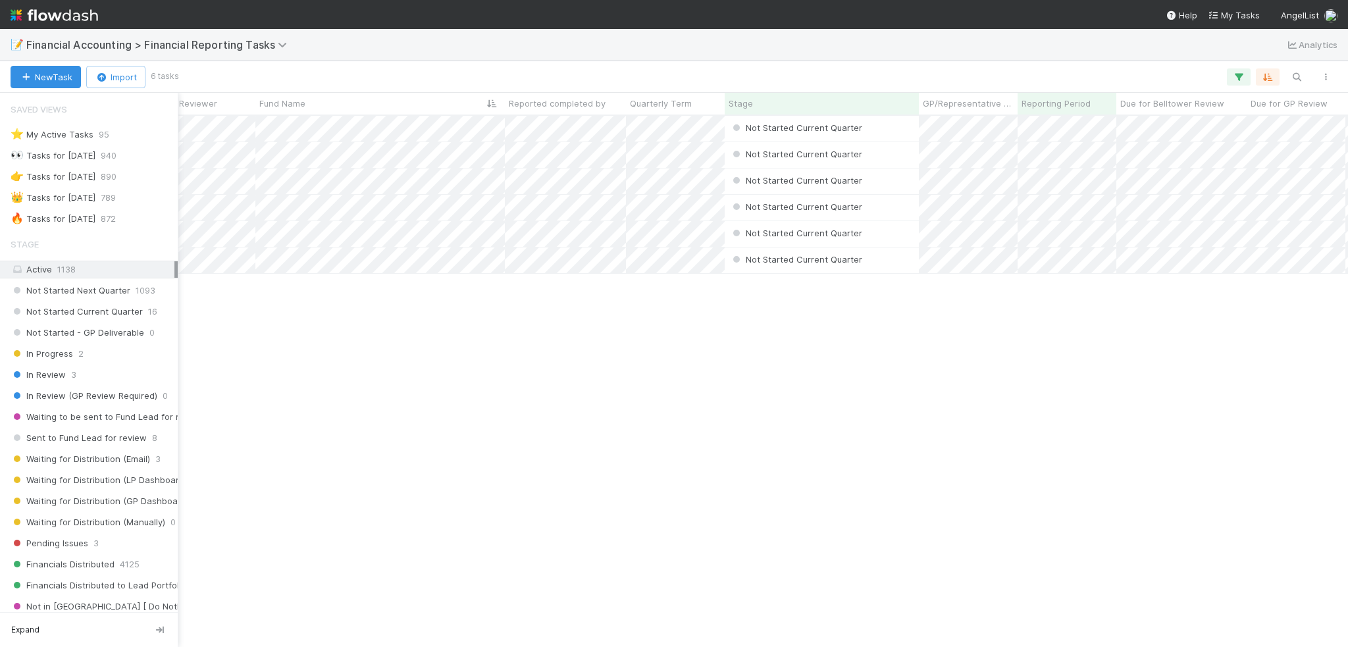
click at [47, 274] on div "Active 1138" at bounding box center [93, 269] width 164 height 16
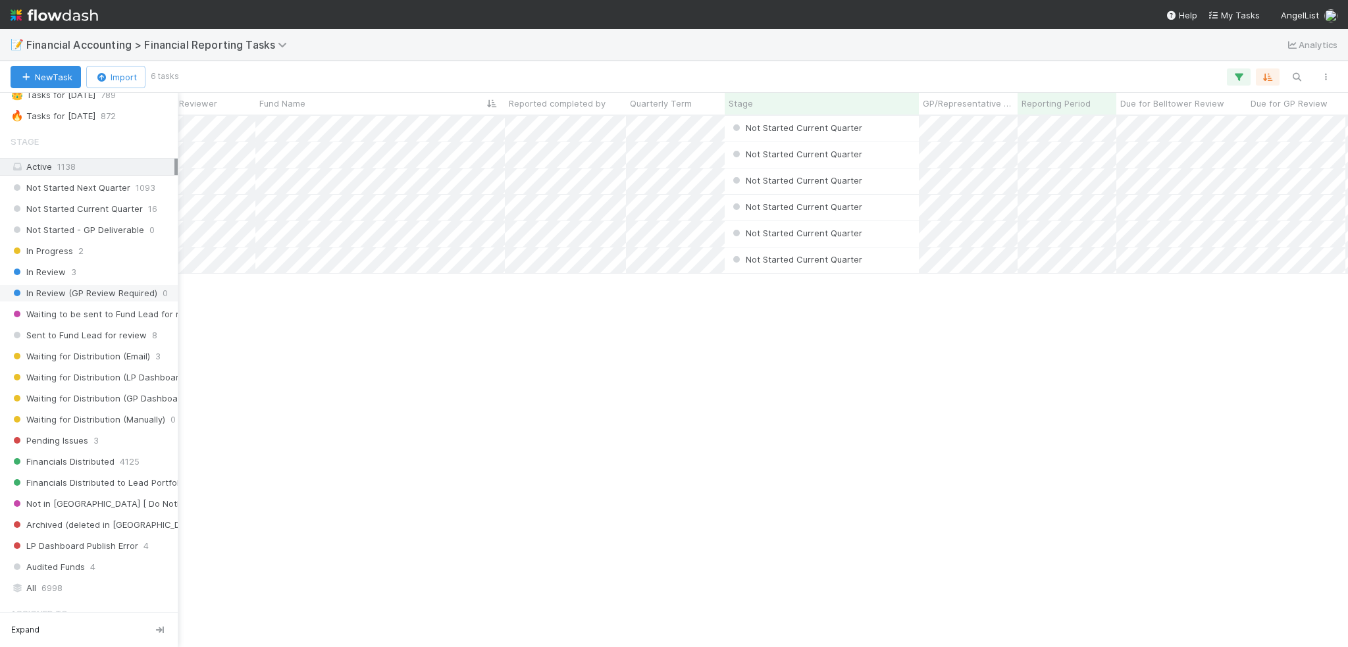
scroll to position [329, 0]
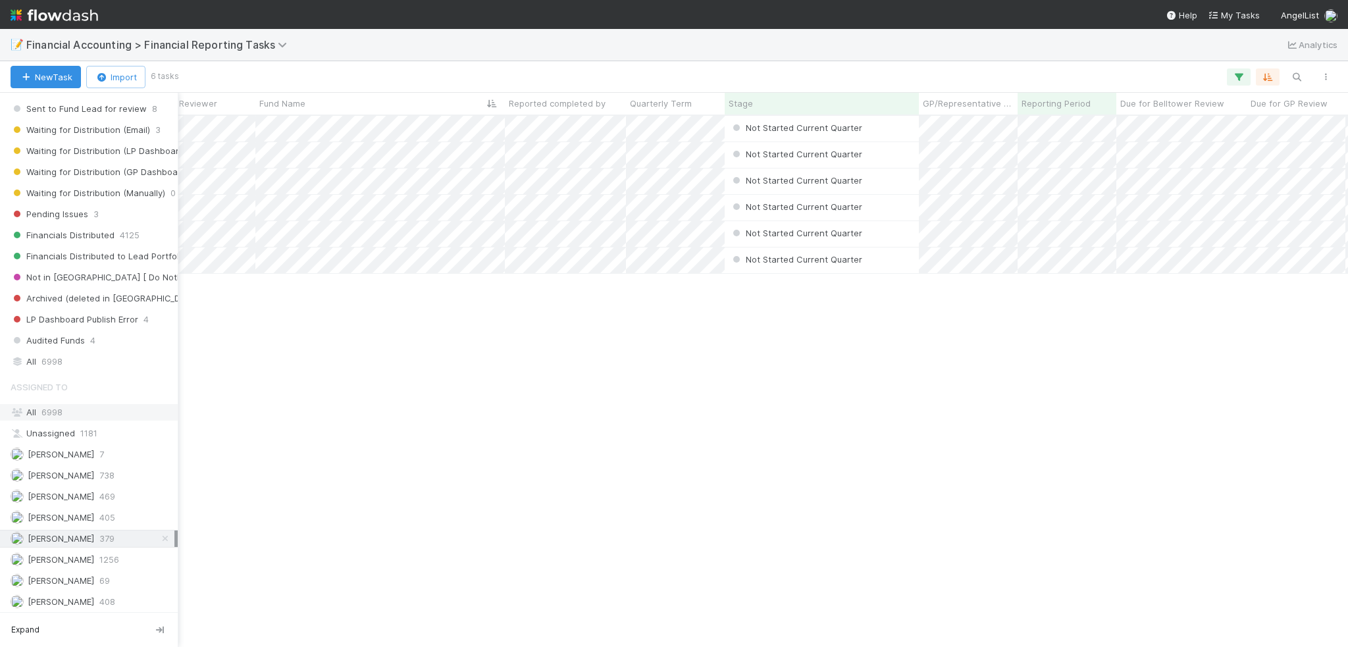
click at [42, 407] on span "6998" at bounding box center [51, 412] width 21 height 11
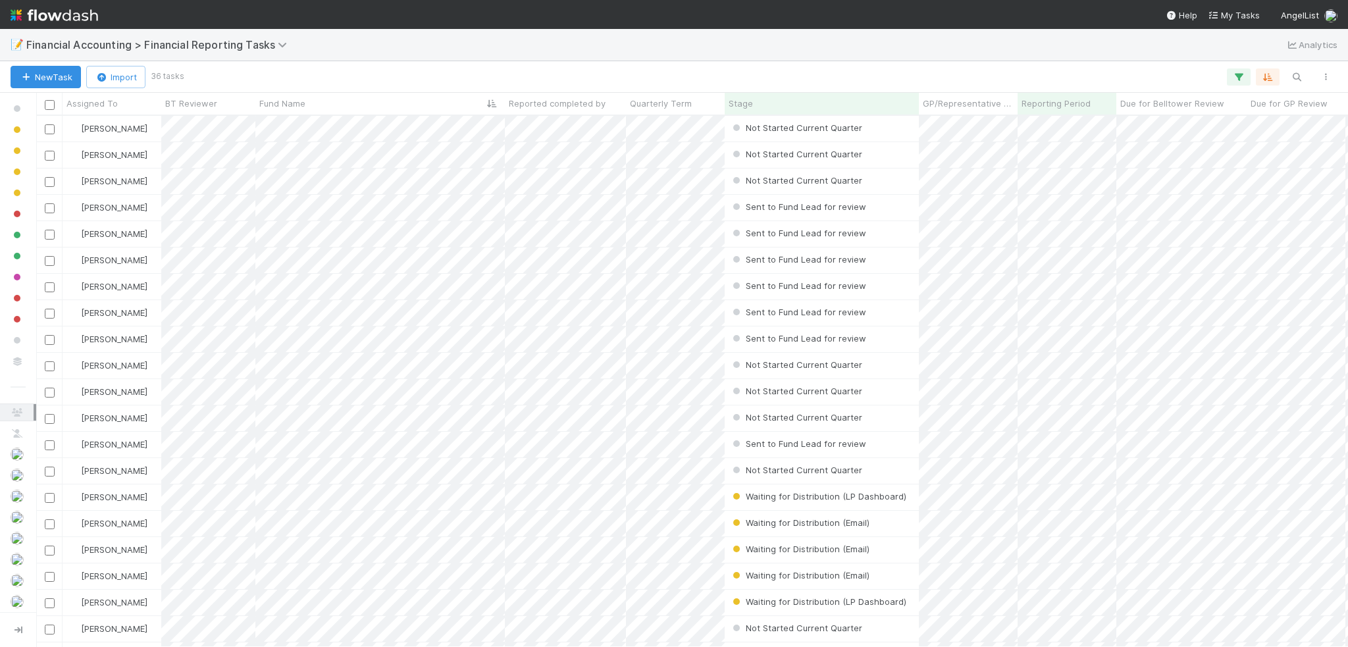
scroll to position [427, 0]
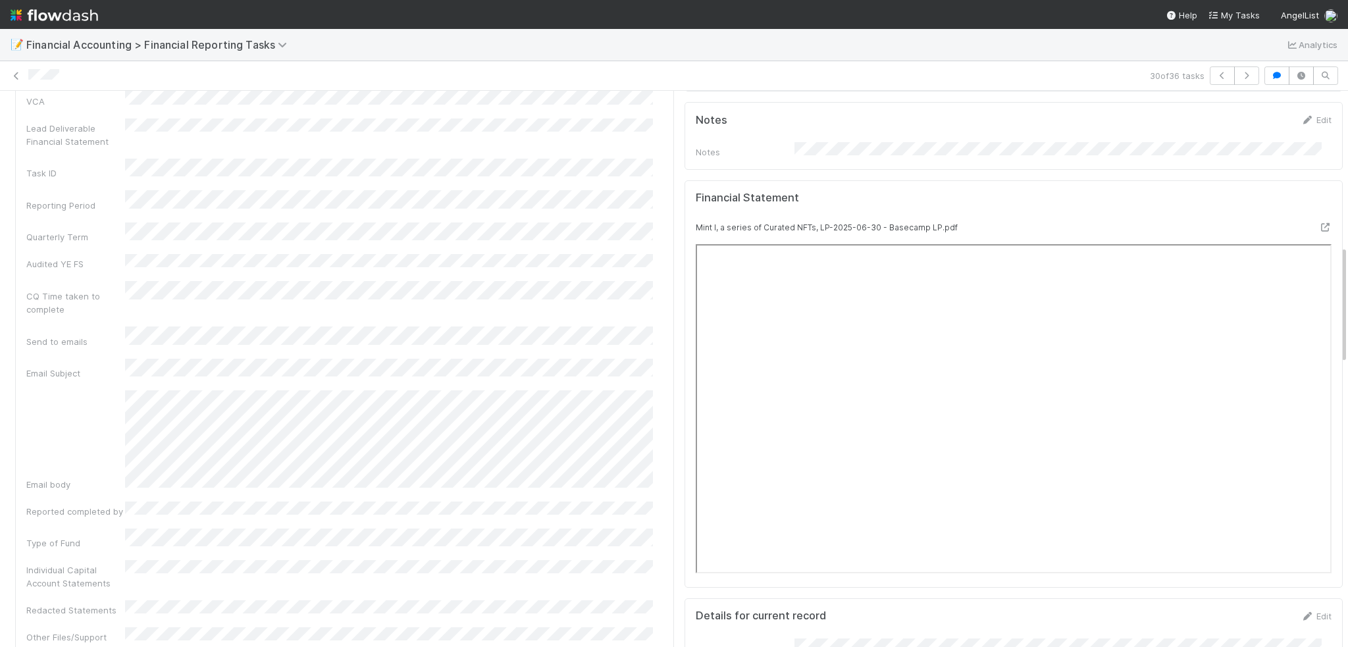
scroll to position [724, 0]
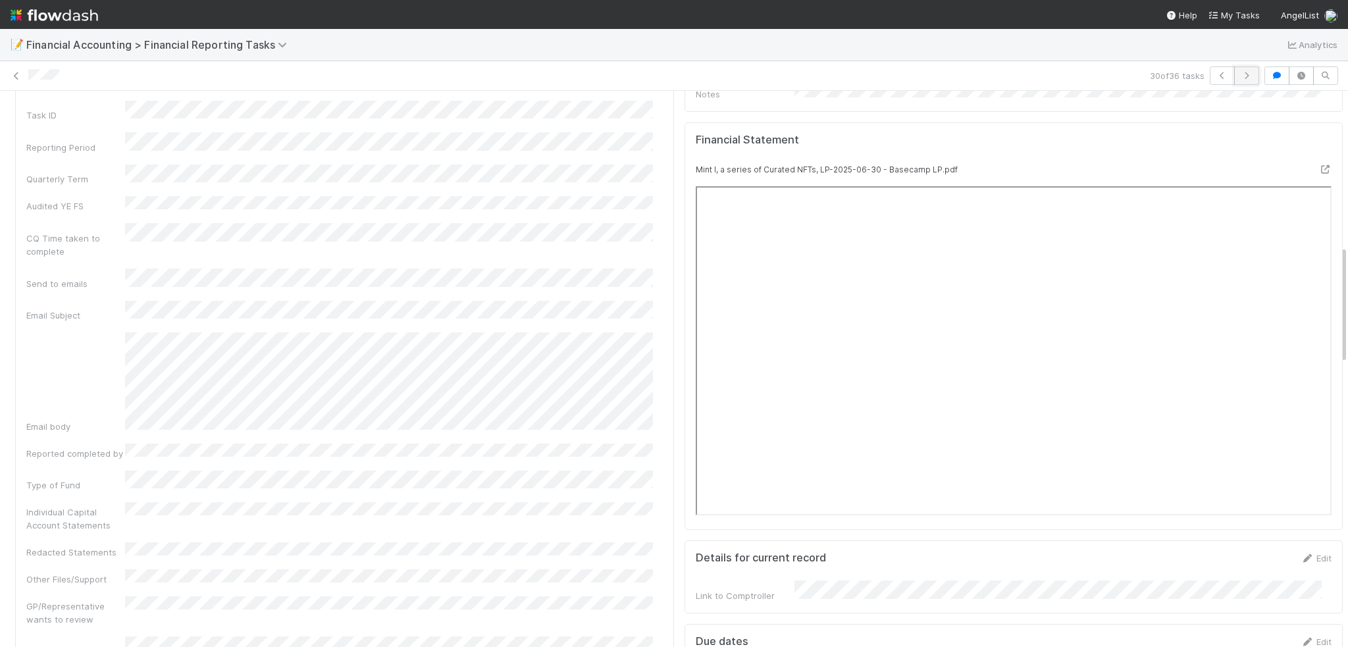
click at [1240, 78] on icon "button" at bounding box center [1246, 76] width 13 height 8
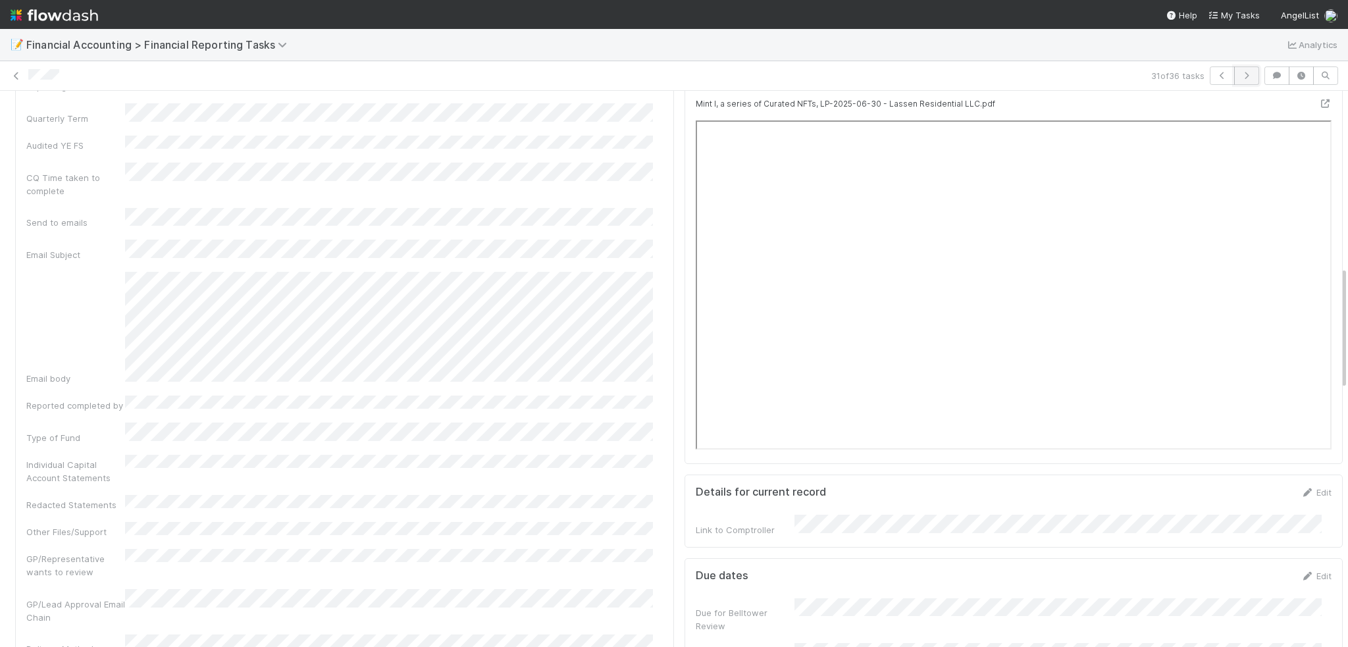
click at [1240, 76] on icon "button" at bounding box center [1246, 76] width 13 height 8
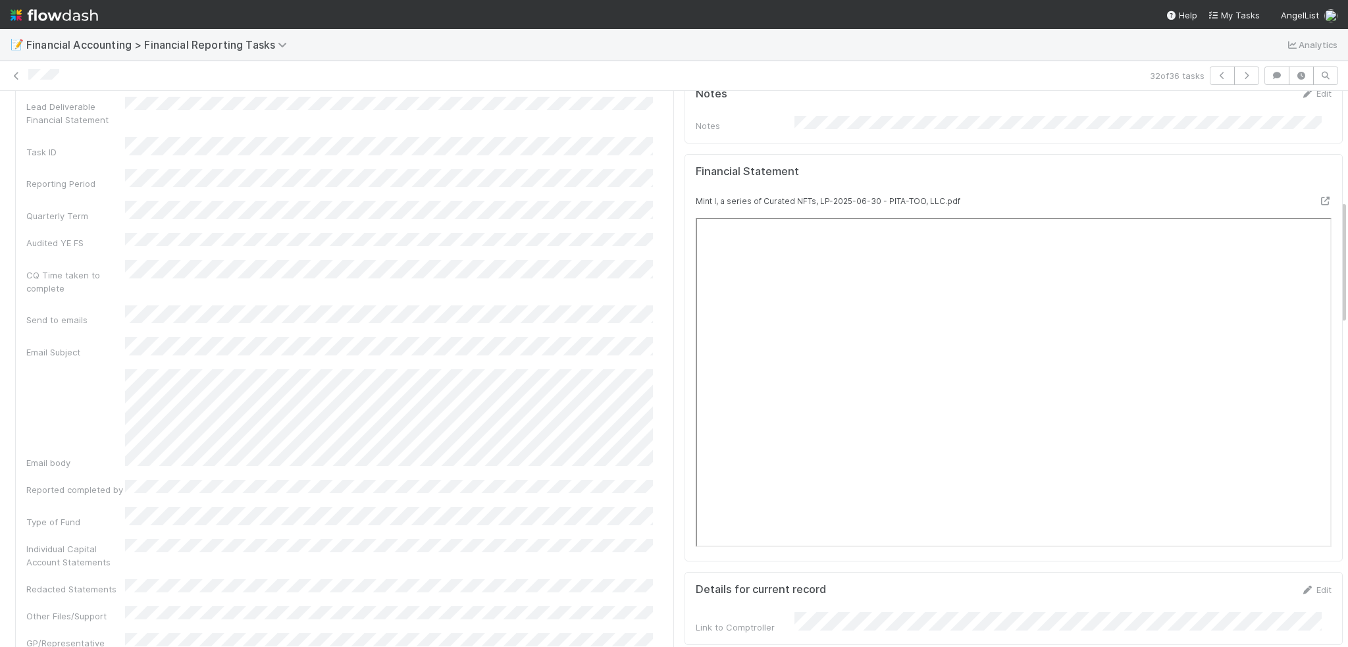
scroll to position [724, 0]
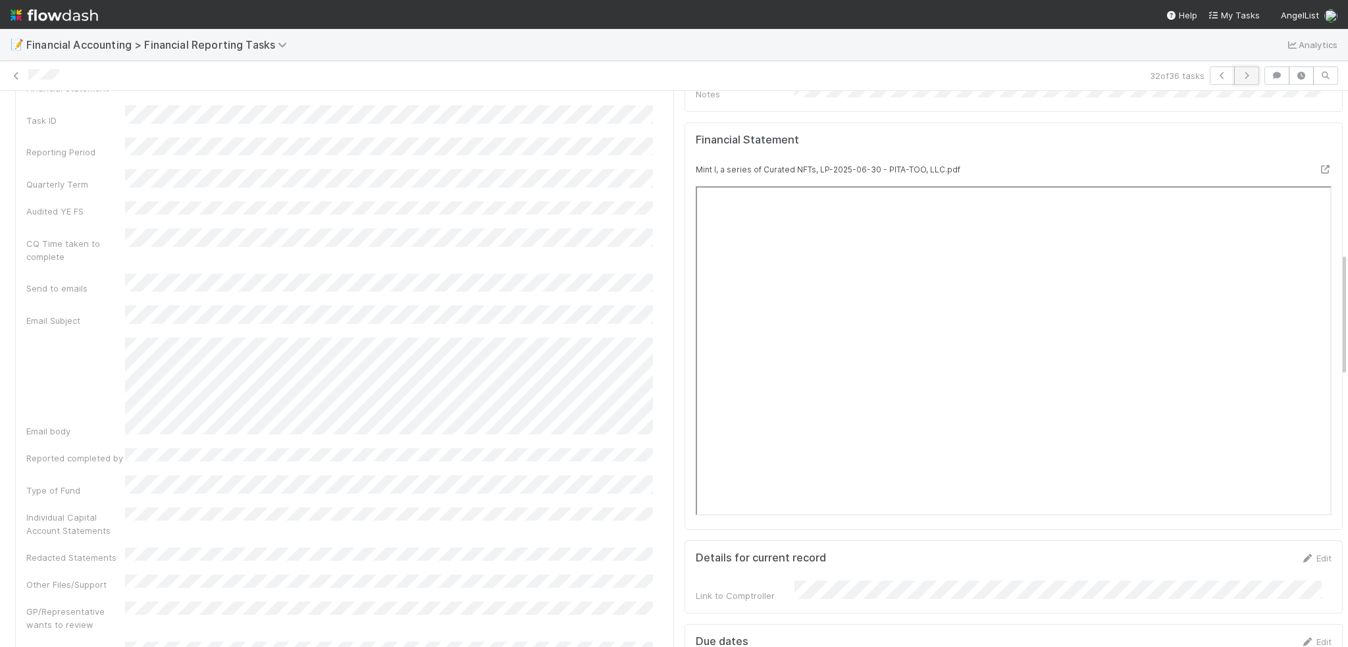
click at [1240, 76] on icon "button" at bounding box center [1246, 76] width 13 height 8
click at [1240, 68] on button "button" at bounding box center [1246, 75] width 25 height 18
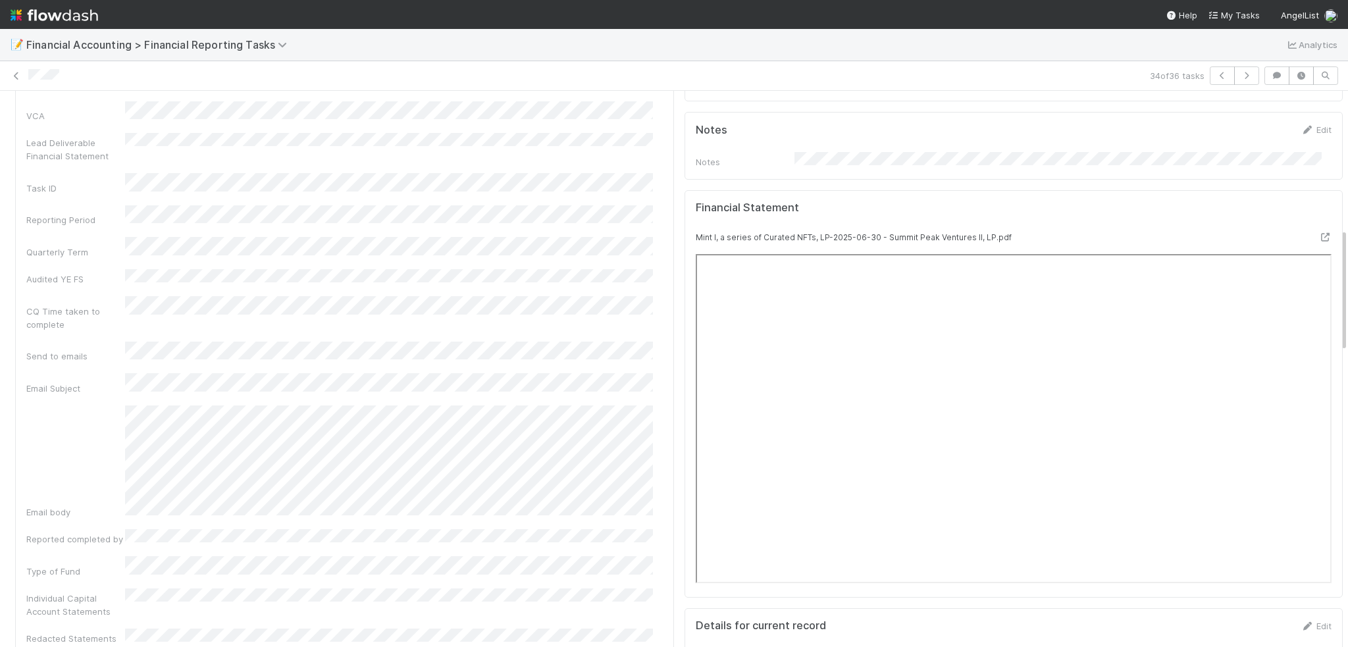
scroll to position [658, 0]
click at [1240, 73] on icon "button" at bounding box center [1246, 76] width 13 height 8
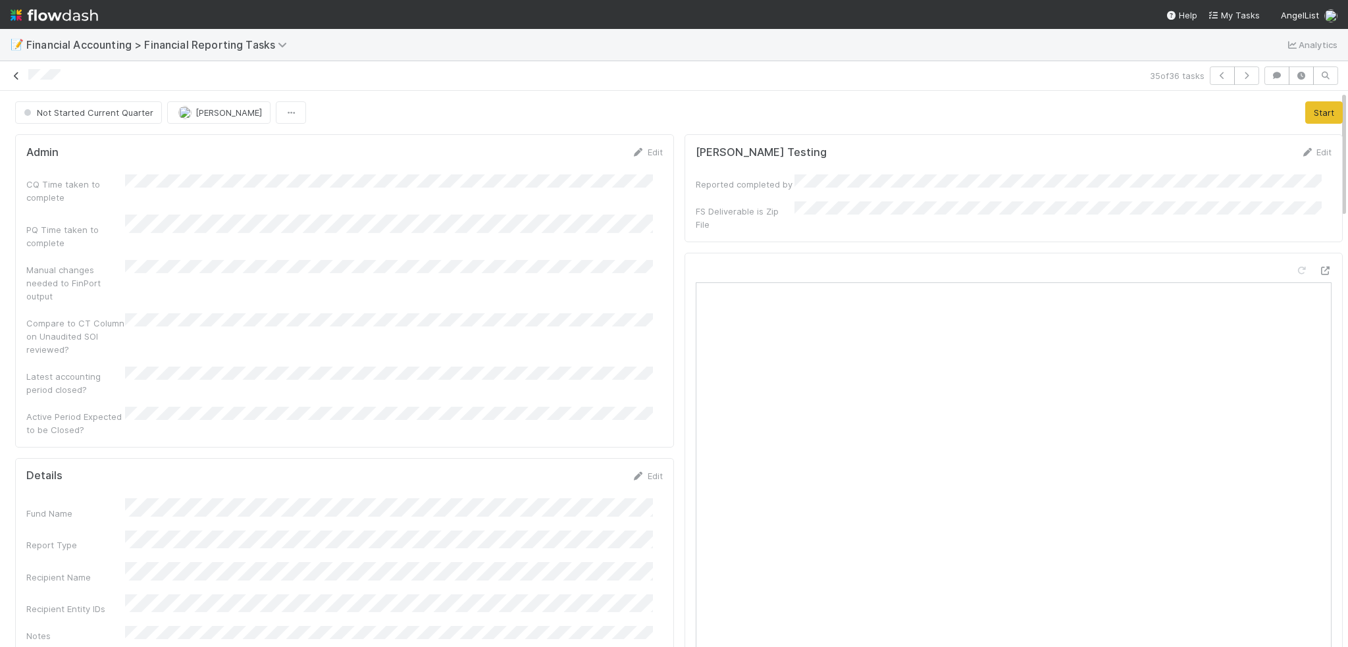
click at [22, 76] on icon at bounding box center [16, 76] width 13 height 9
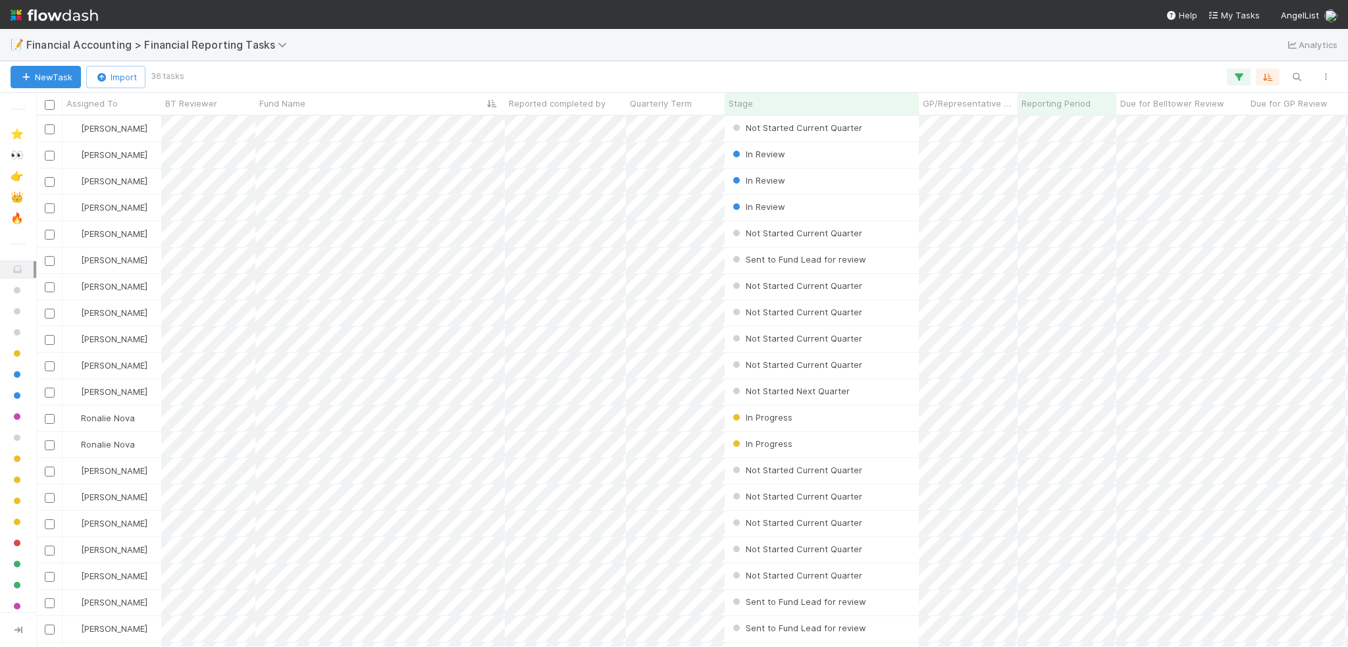
scroll to position [521, 1302]
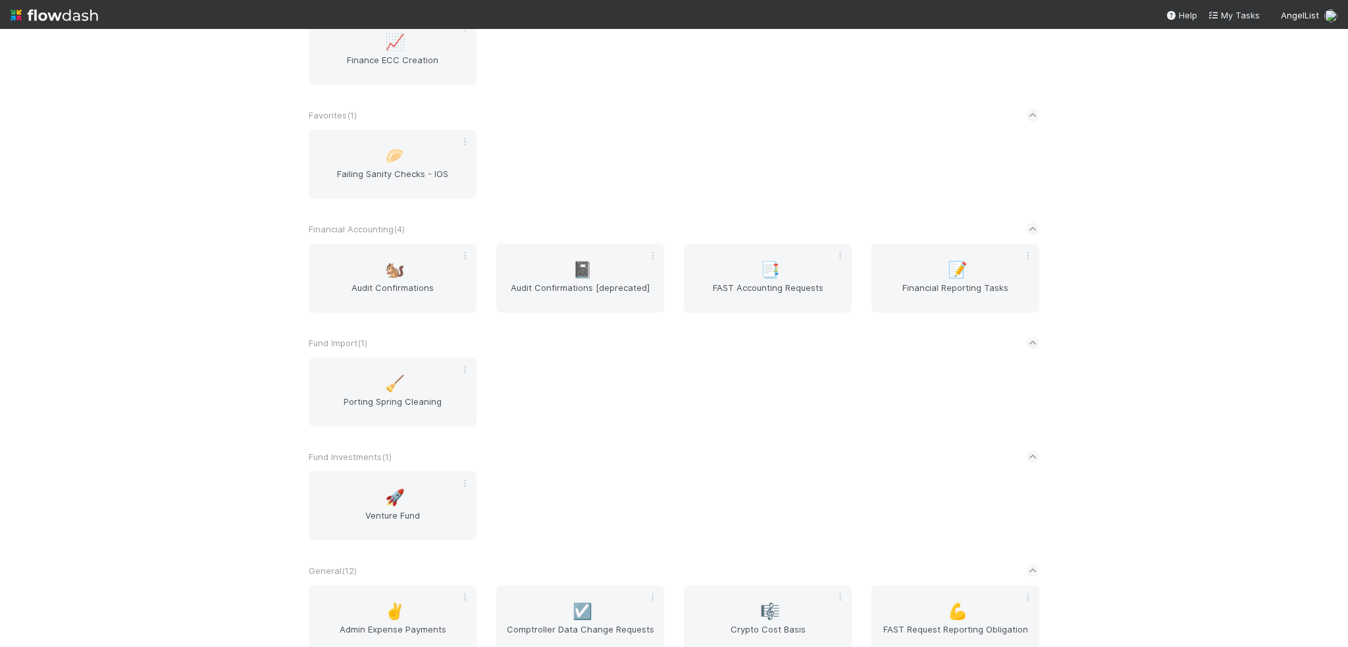
scroll to position [395, 0]
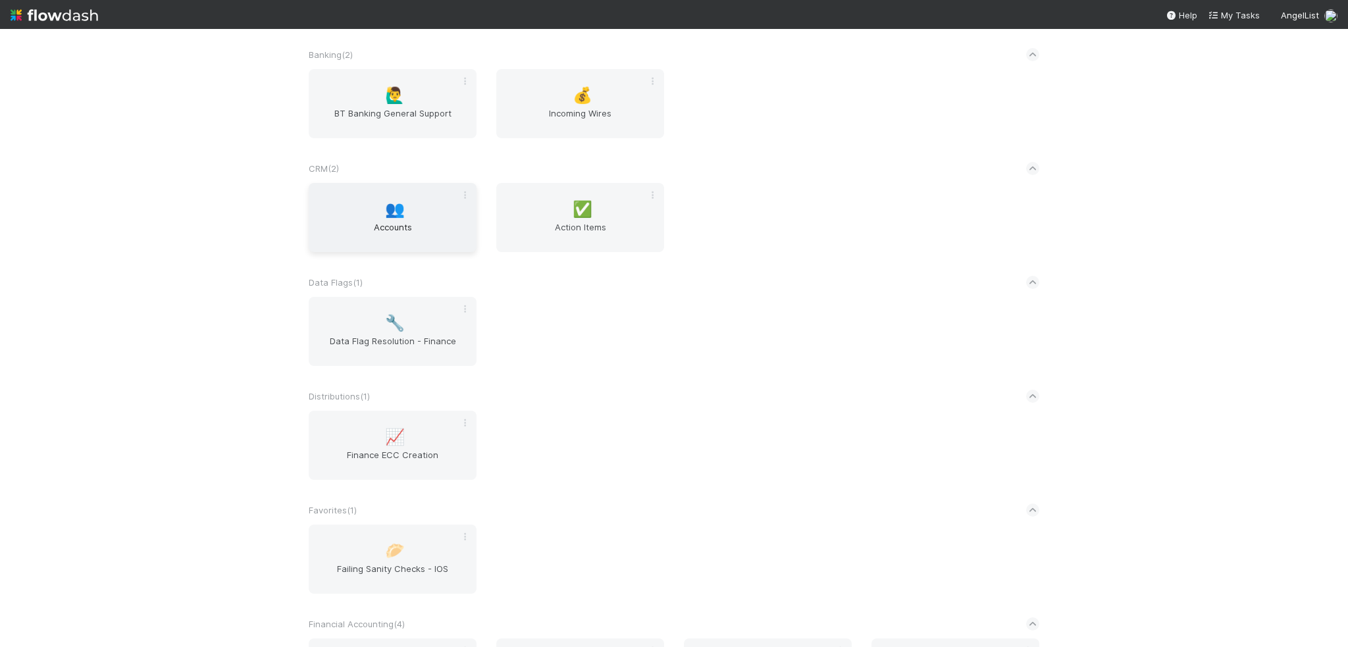
click at [376, 197] on div "👥 Accounts" at bounding box center [393, 217] width 168 height 69
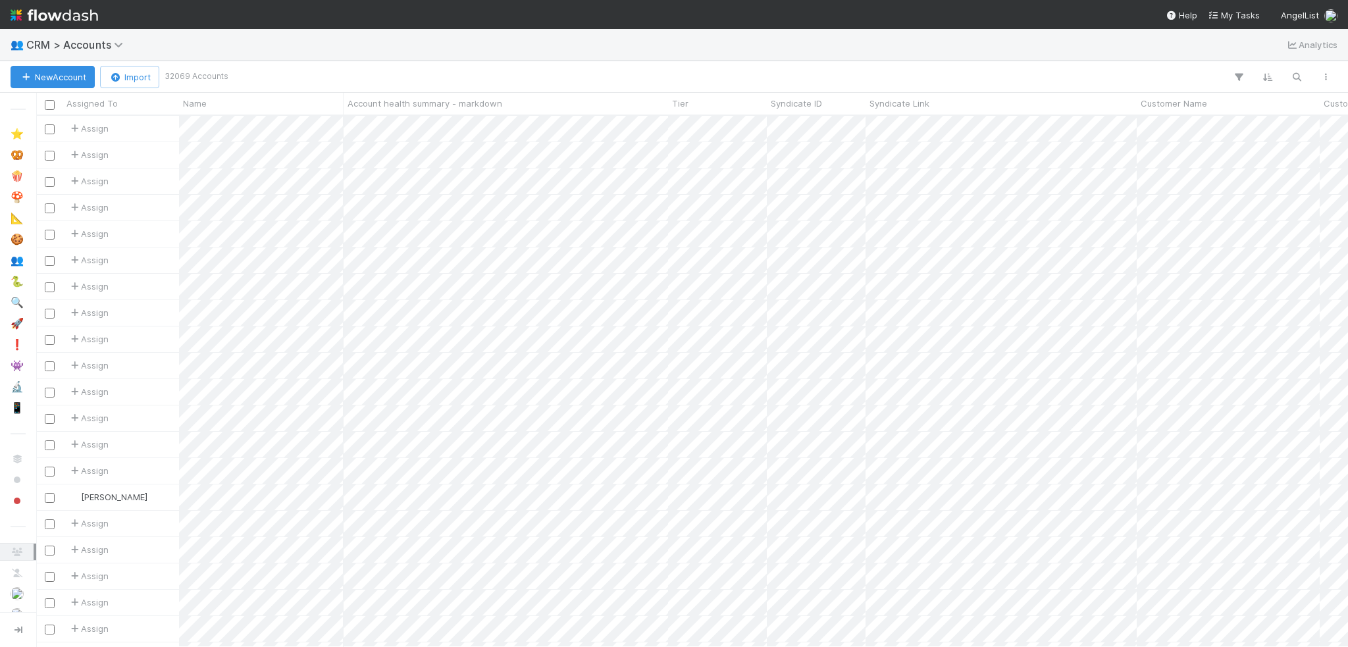
scroll to position [521, 1302]
